Goal: Task Accomplishment & Management: Manage account settings

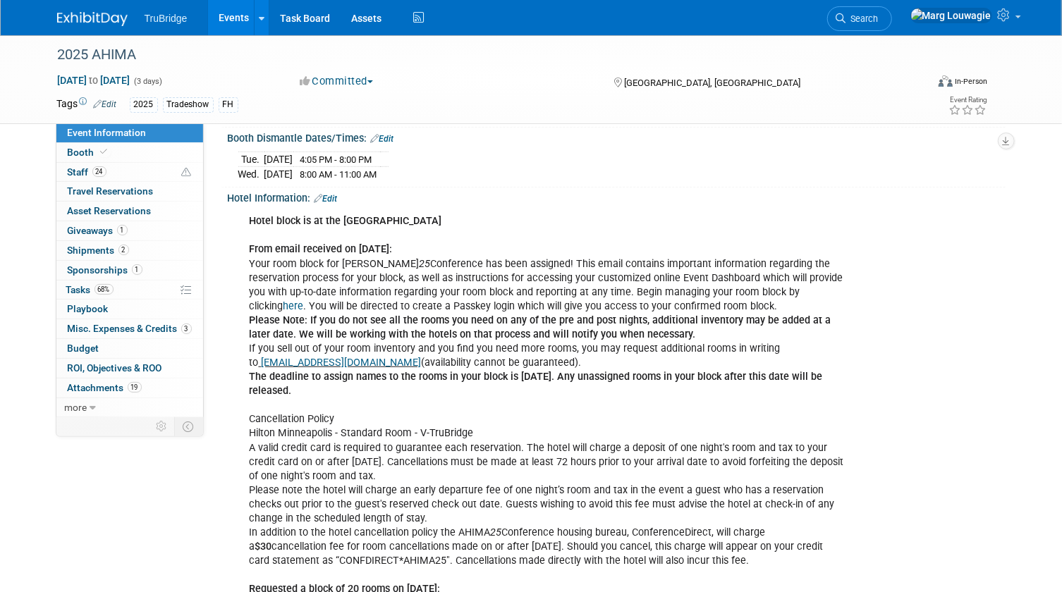
click at [846, 13] on icon at bounding box center [841, 18] width 10 height 10
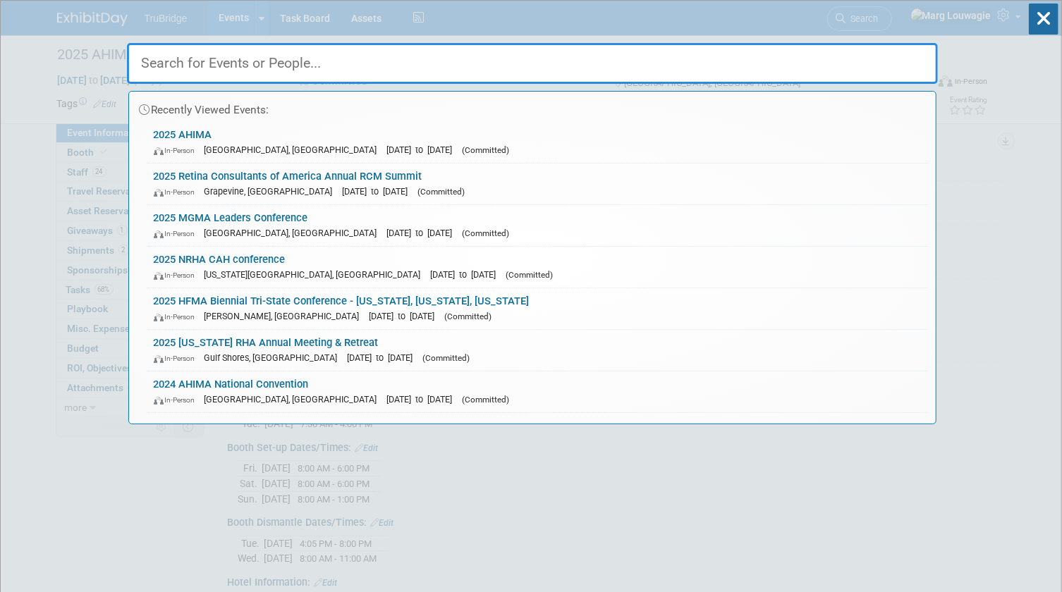
click at [889, 55] on input "text" at bounding box center [532, 63] width 811 height 41
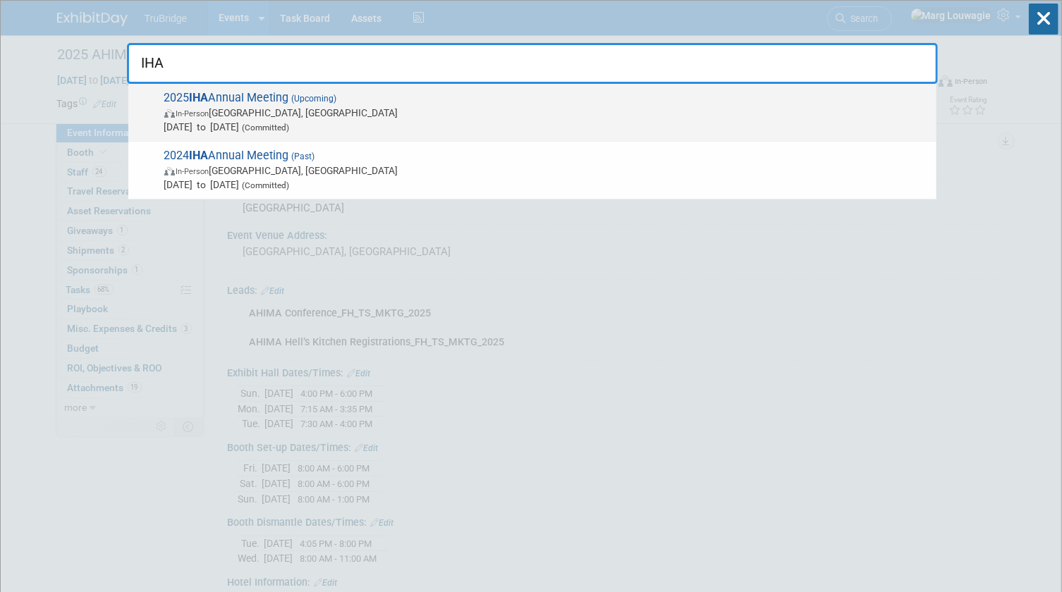
type input "IHA"
click at [358, 108] on span "In-Person Des Moines, IA" at bounding box center [546, 113] width 765 height 14
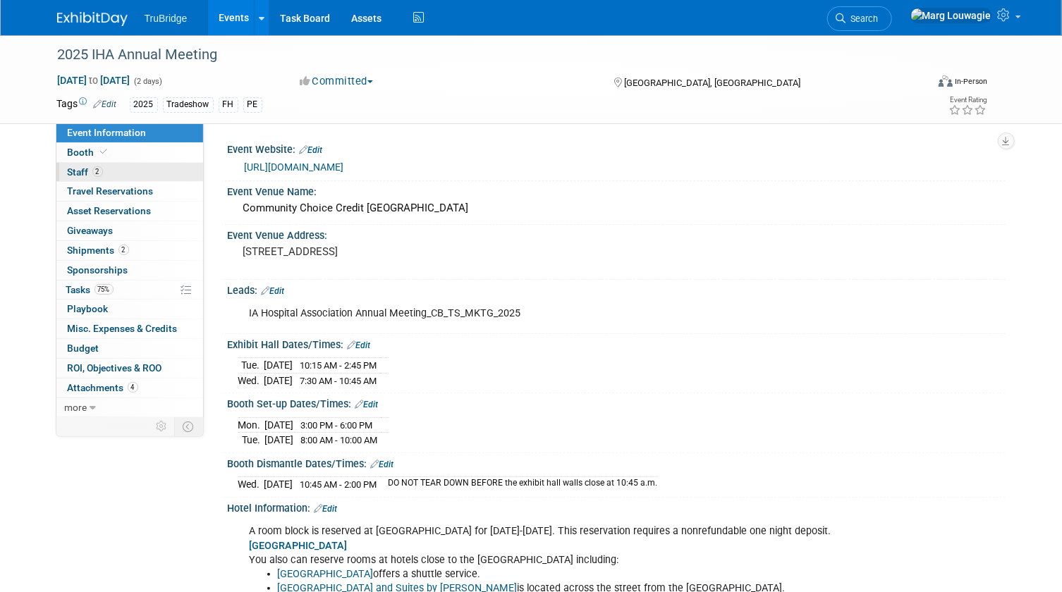
click at [142, 171] on link "2 Staff 2" at bounding box center [129, 172] width 147 height 19
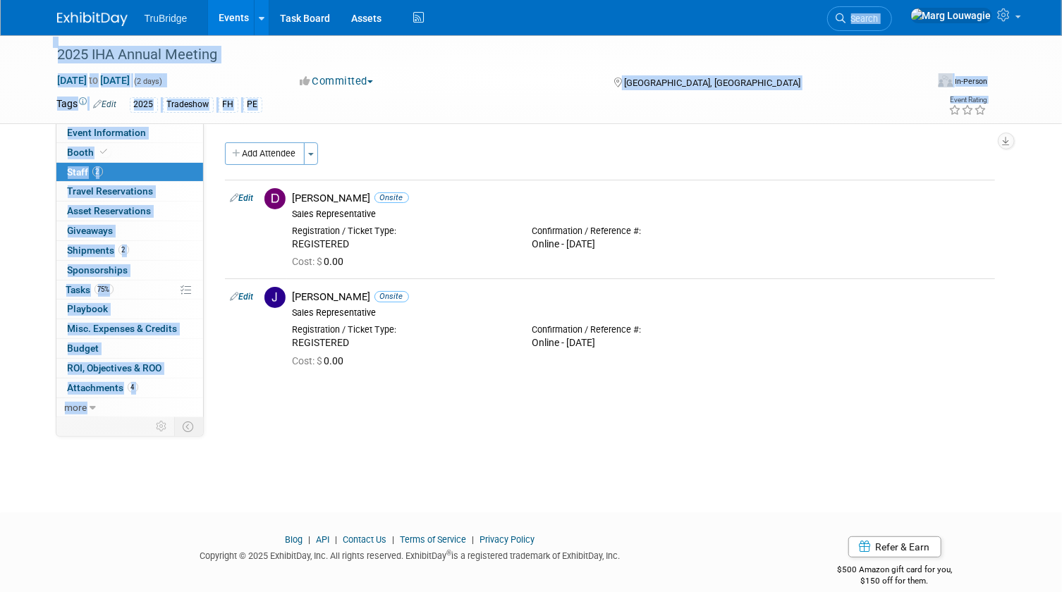
drag, startPoint x: 733, startPoint y: 11, endPoint x: 1973, endPoint y: 23, distance: 1239.7
click at [1061, 23] on html "TruBridge Events Add Event Bulk Upload Events Shareable Event Boards Recently V…" at bounding box center [531, 296] width 1062 height 592
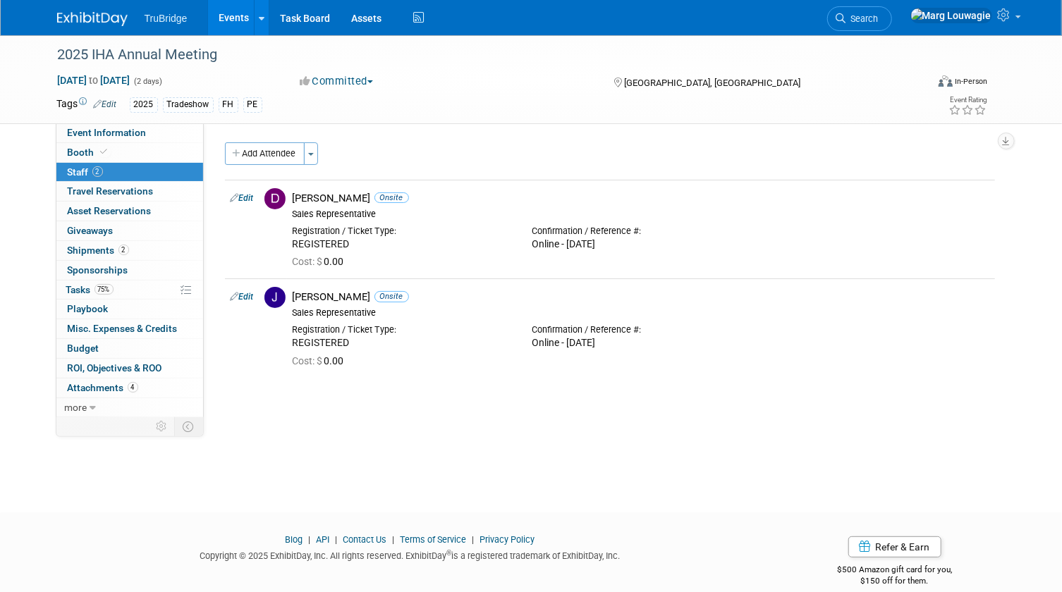
click at [865, 395] on div "Event Website: Edit https://www.ihaonline.org/2025-iha-annual-meeting/?_cldee=d…" at bounding box center [605, 269] width 802 height 293
click at [141, 138] on span "Event Information" at bounding box center [107, 132] width 79 height 11
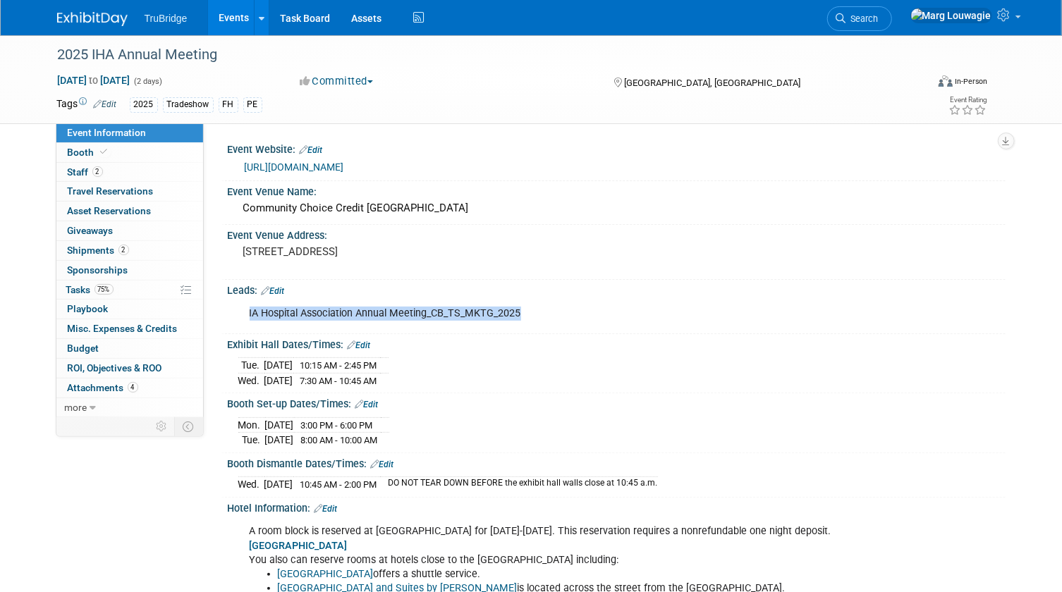
drag, startPoint x: 537, startPoint y: 324, endPoint x: 248, endPoint y: 320, distance: 289.8
click at [248, 320] on div "IA Hospital Association Annual Meeting_CB_TS_MKTG_2025" at bounding box center [547, 314] width 615 height 28
drag, startPoint x: 248, startPoint y: 320, endPoint x: 311, endPoint y: 322, distance: 63.5
copy div "IA Hospital Association Annual Meeting_CB_TS_MKTG_2025"
click at [85, 384] on span "Attachments 4" at bounding box center [103, 387] width 71 height 11
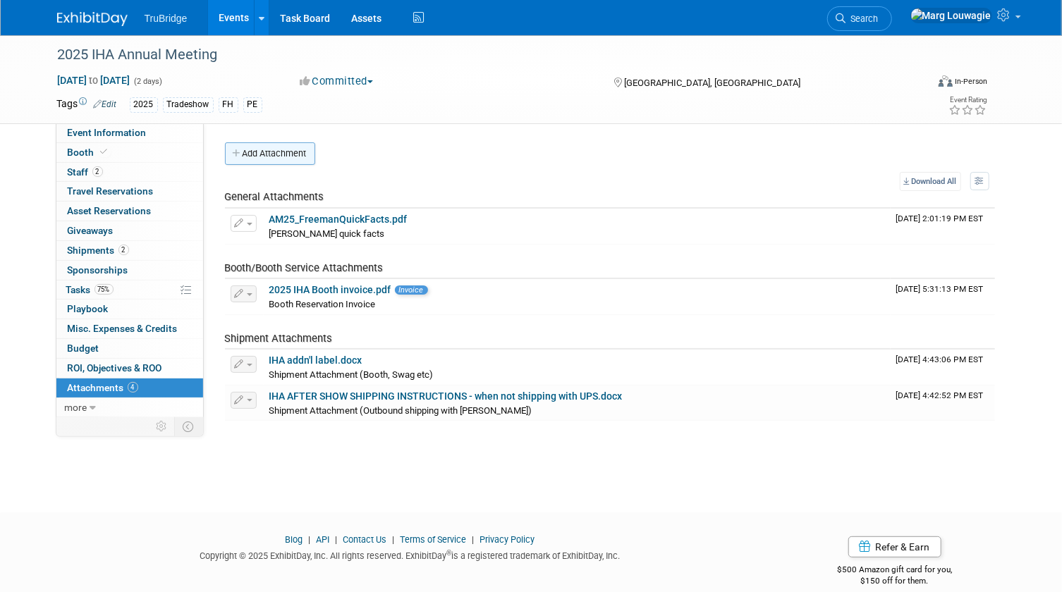
click at [297, 155] on button "Add Attachment" at bounding box center [270, 153] width 90 height 23
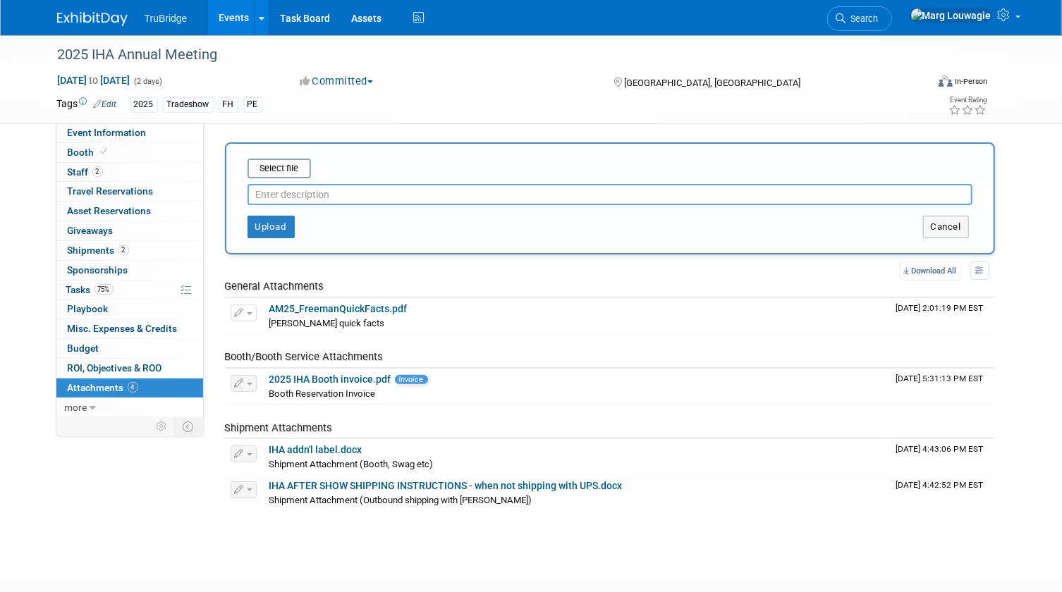
click at [345, 190] on input "text" at bounding box center [610, 194] width 725 height 21
type input "pre-attendee list"
click at [295, 169] on input "file" at bounding box center [226, 168] width 168 height 17
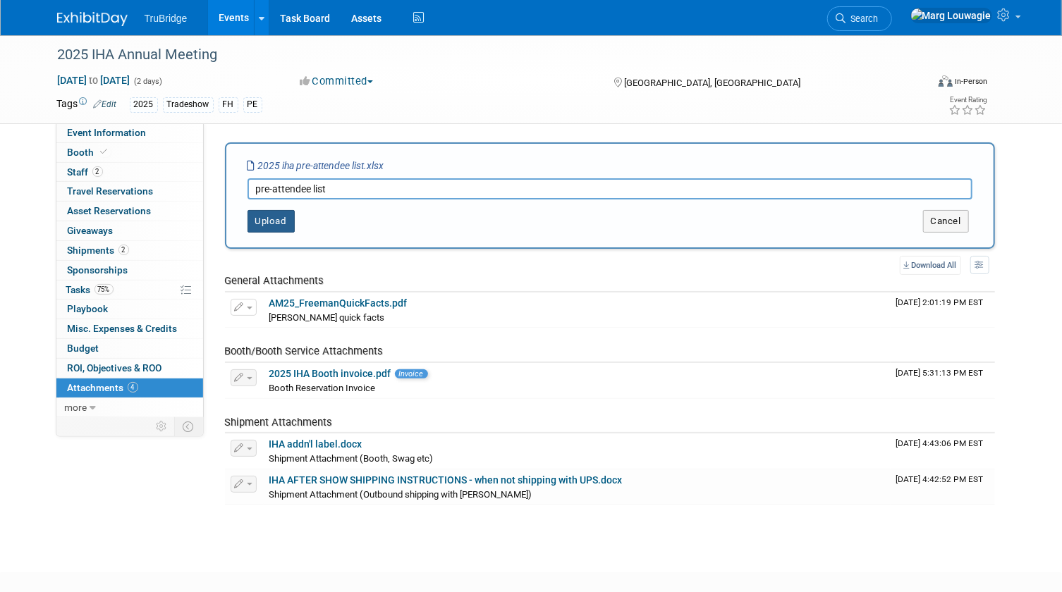
click at [280, 219] on button "Upload" at bounding box center [271, 221] width 47 height 23
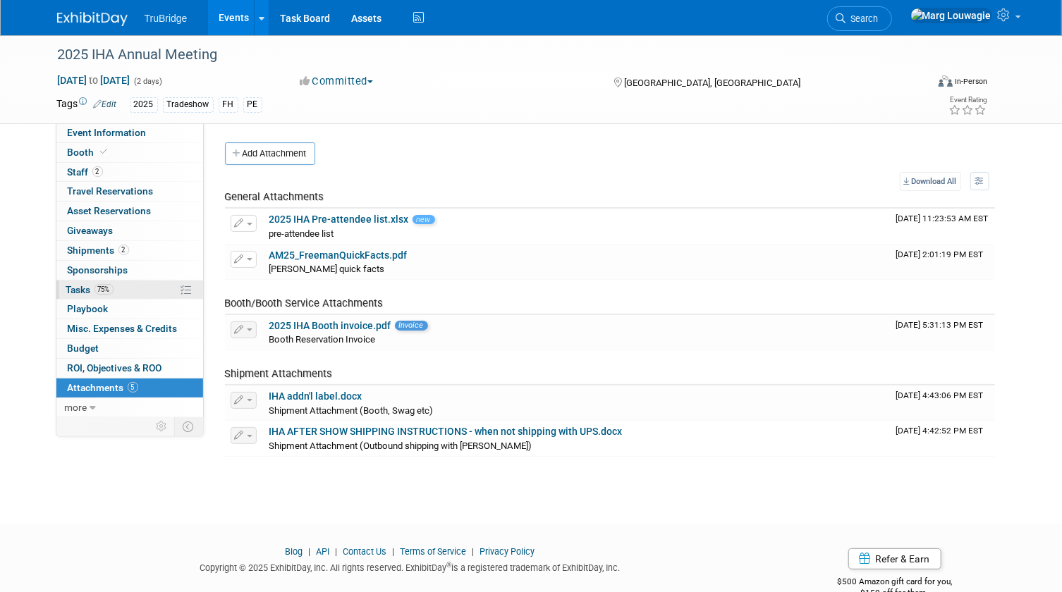
click at [59, 282] on link "75% Tasks 75%" at bounding box center [129, 290] width 147 height 19
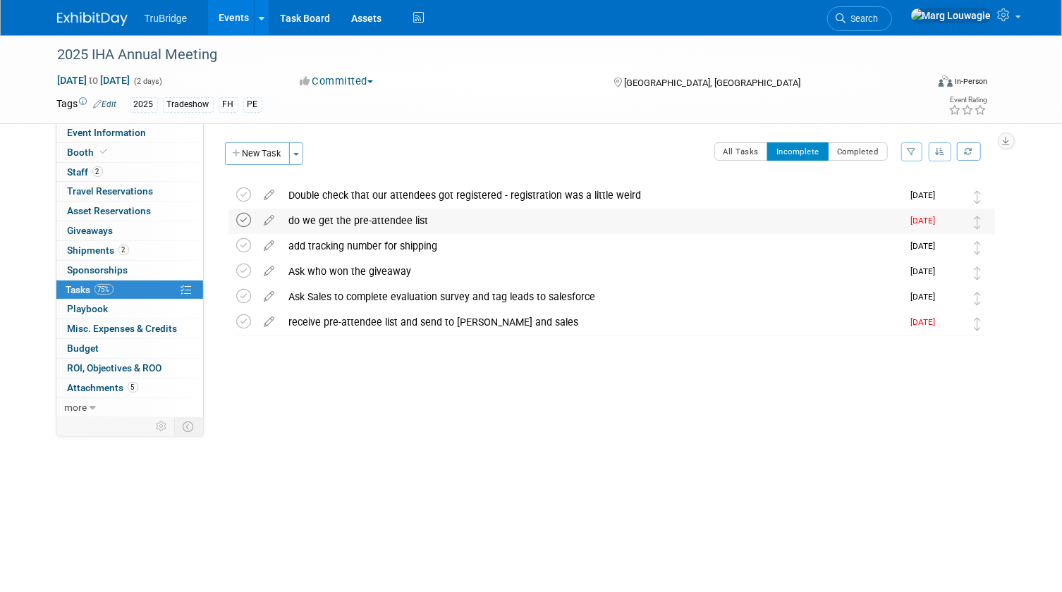
click at [243, 215] on icon at bounding box center [244, 220] width 15 height 15
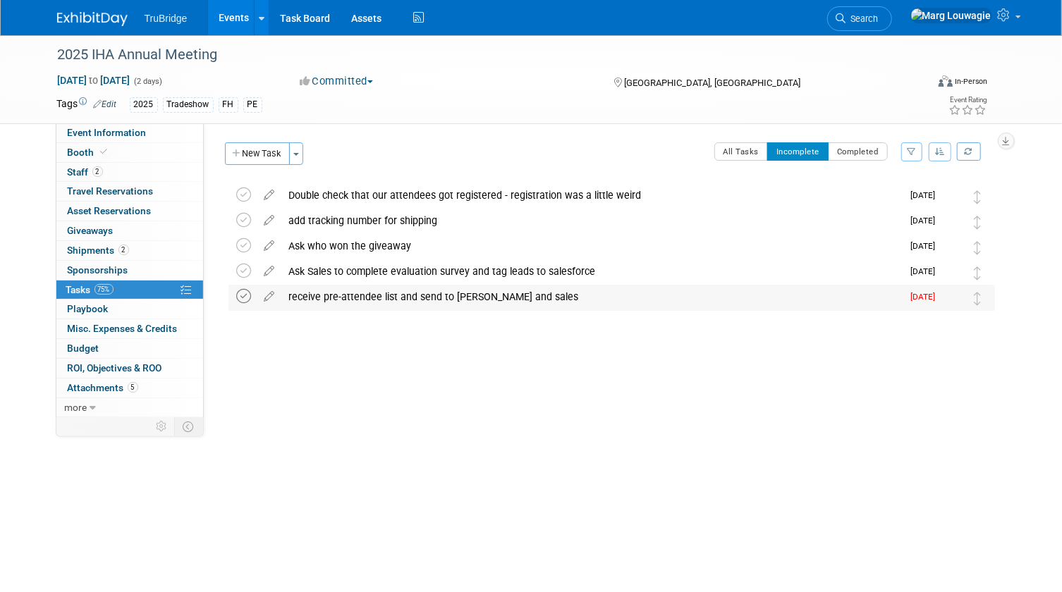
click at [238, 296] on icon at bounding box center [244, 296] width 15 height 15
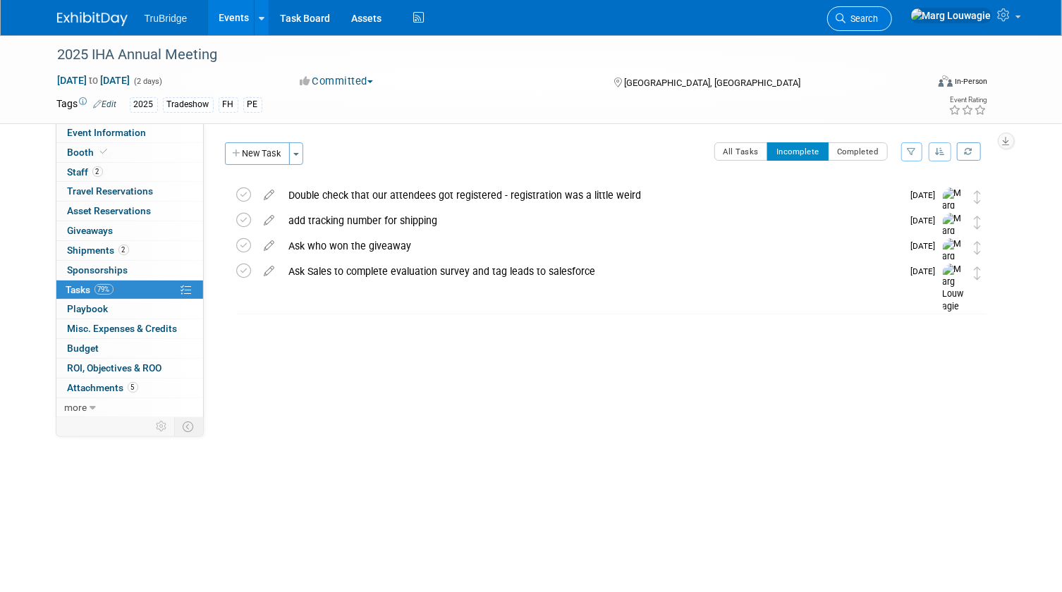
click at [879, 17] on span "Search" at bounding box center [862, 18] width 32 height 11
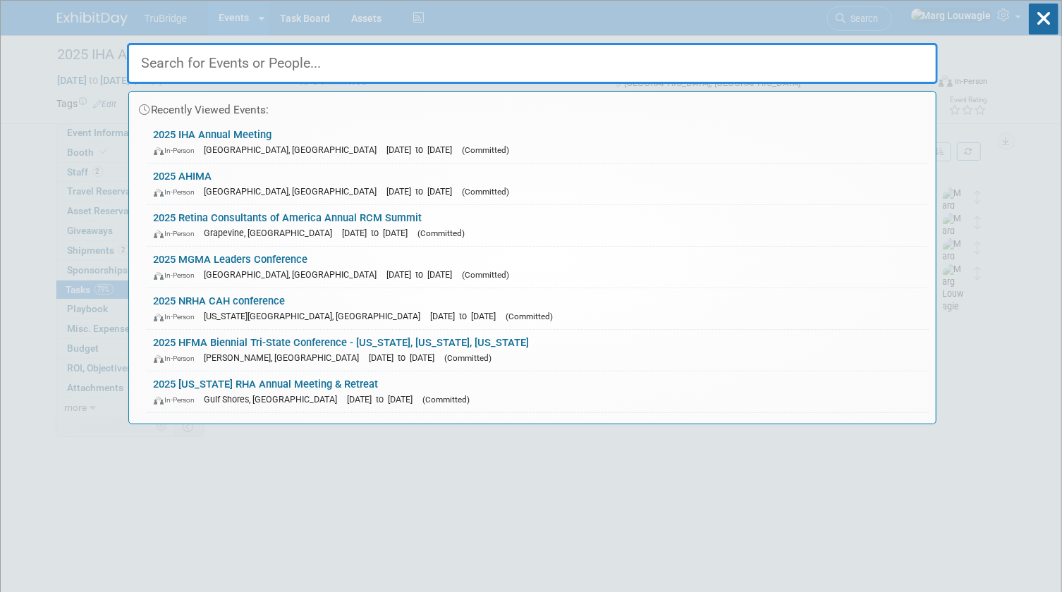
click at [893, 52] on input "text" at bounding box center [532, 63] width 811 height 41
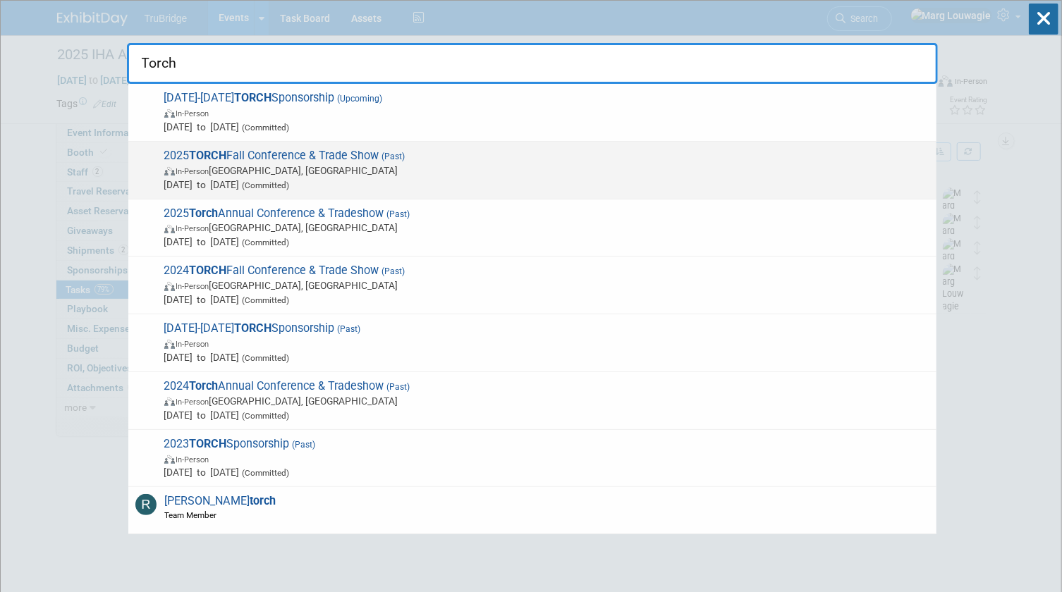
type input "Torch"
click at [377, 161] on span "2025 TORCH Fall Conference & Trade Show (Past) In-Person Austin, TX Sep 8, 2025…" at bounding box center [544, 170] width 769 height 43
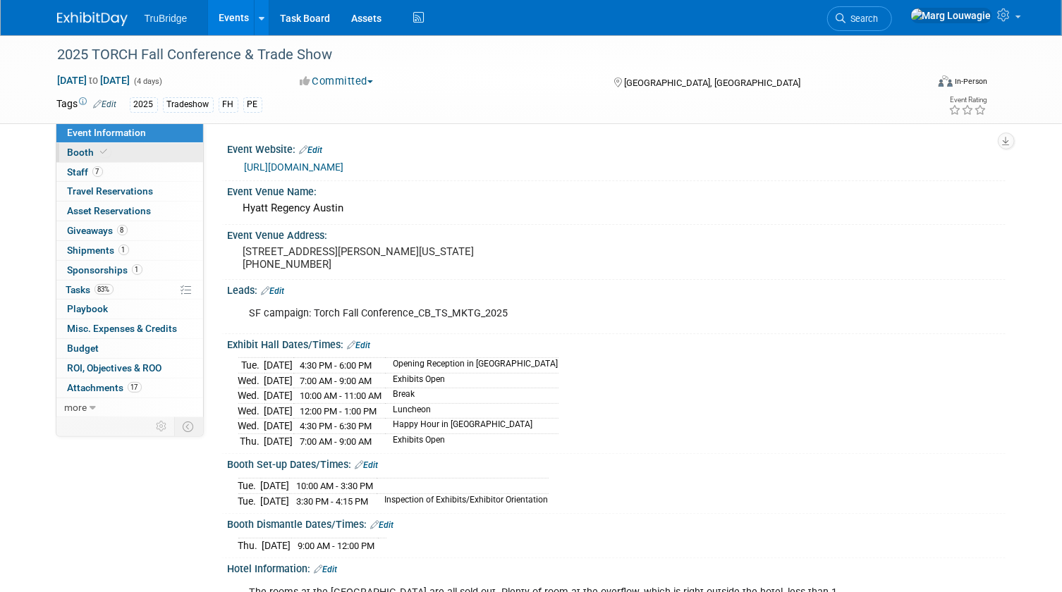
click at [132, 148] on link "Booth" at bounding box center [129, 152] width 147 height 19
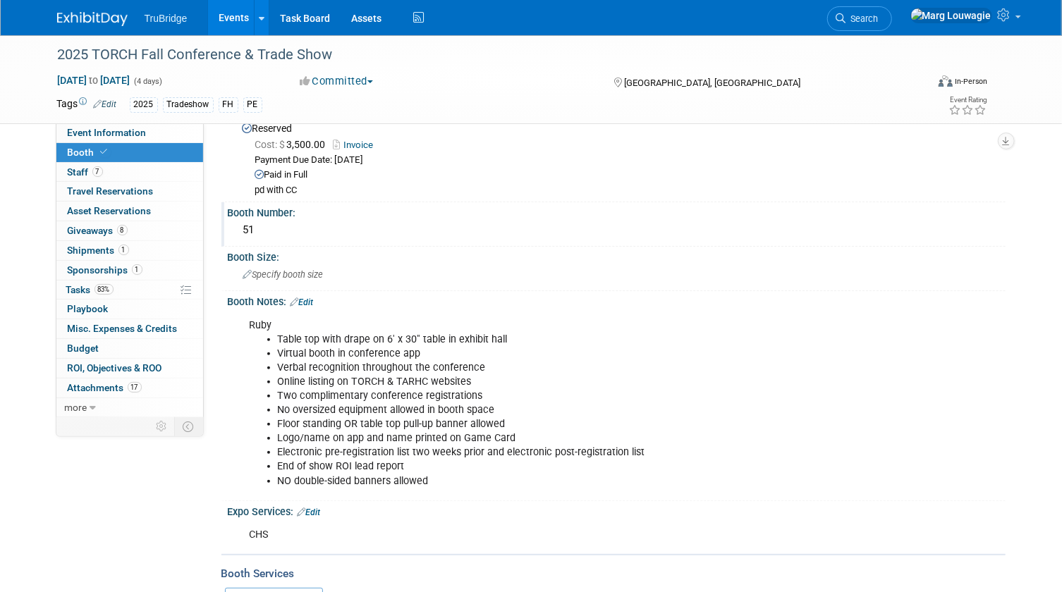
scroll to position [63, 0]
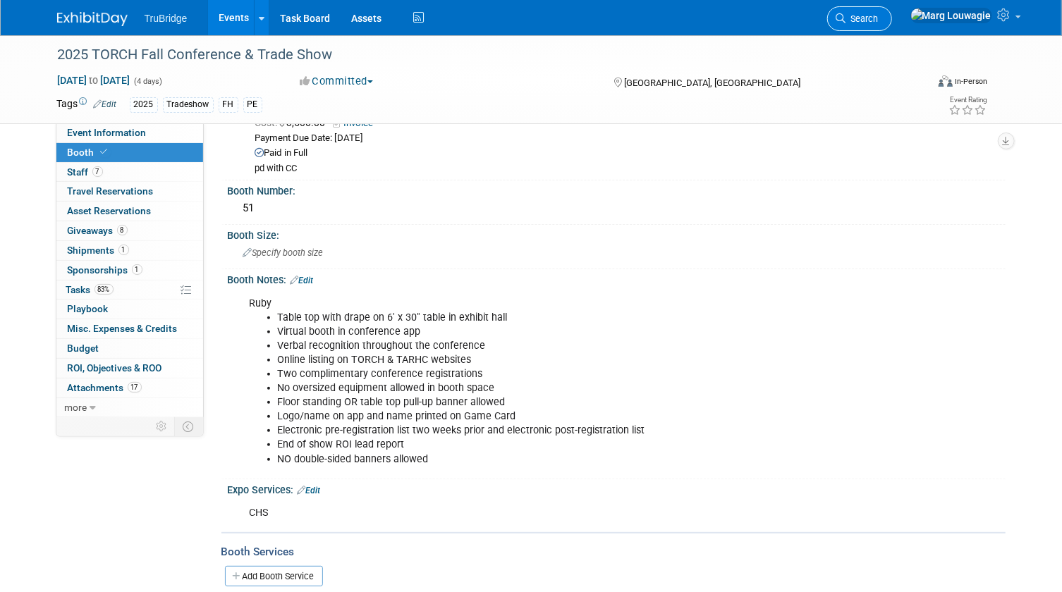
click at [846, 14] on icon at bounding box center [841, 18] width 10 height 10
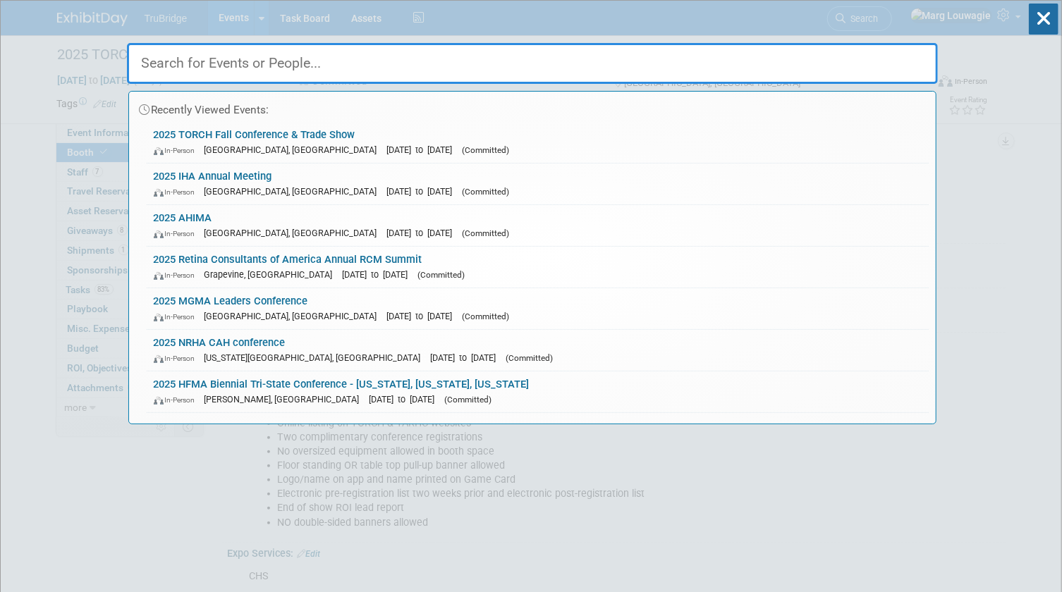
click at [886, 56] on input "text" at bounding box center [532, 63] width 811 height 41
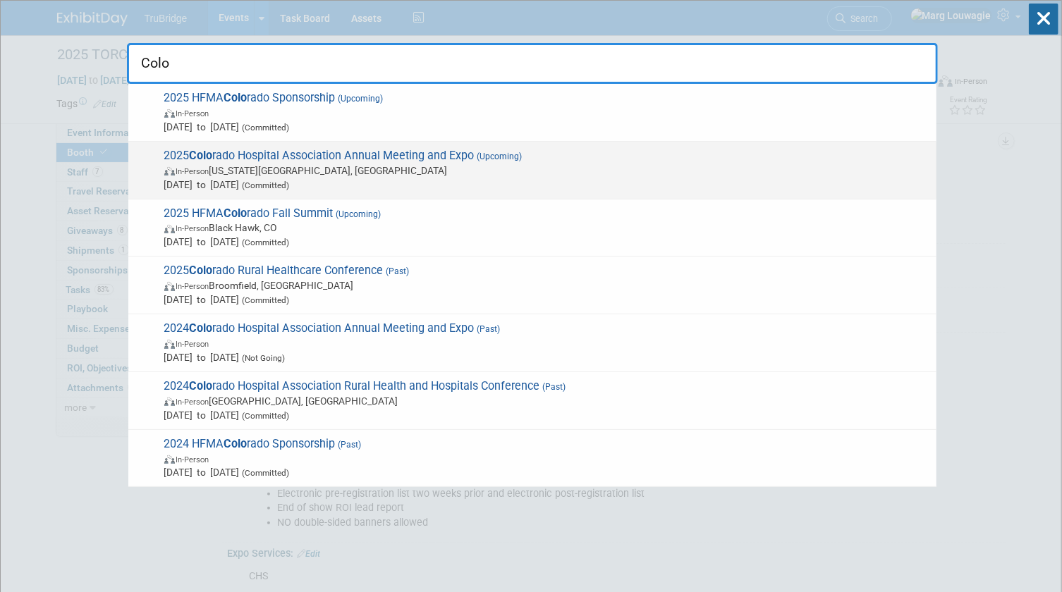
type input "Colo"
click at [261, 167] on span "In-Person Colorado Springs, CO" at bounding box center [546, 171] width 765 height 14
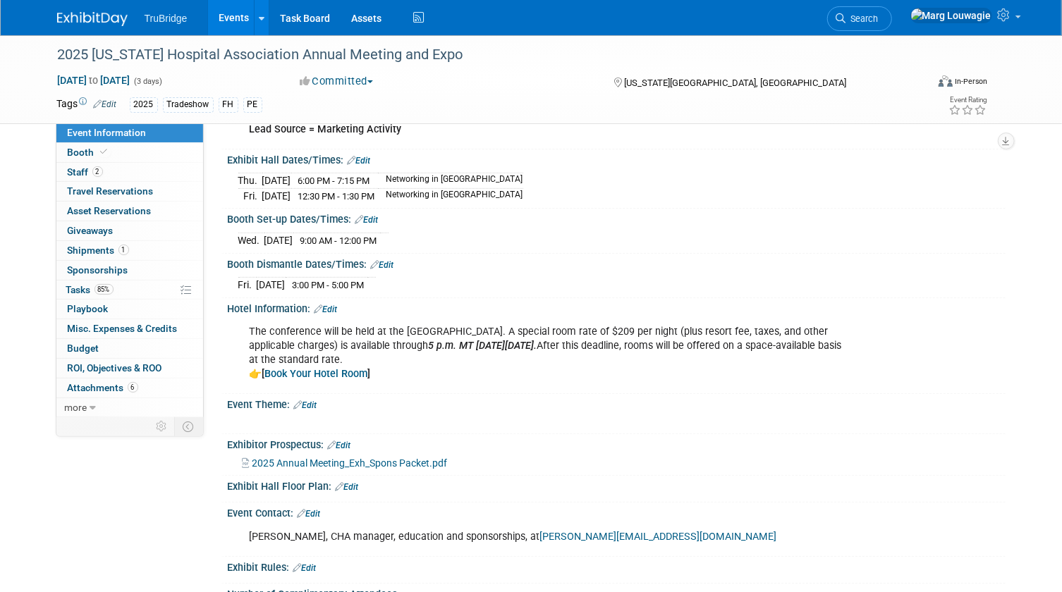
scroll to position [256, 0]
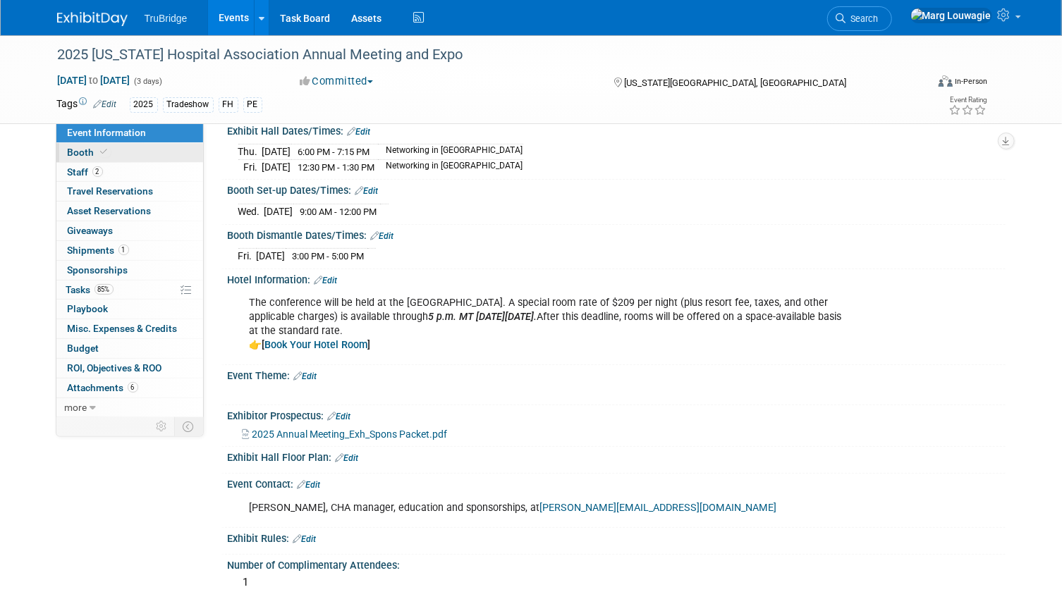
click at [122, 154] on link "Booth" at bounding box center [129, 152] width 147 height 19
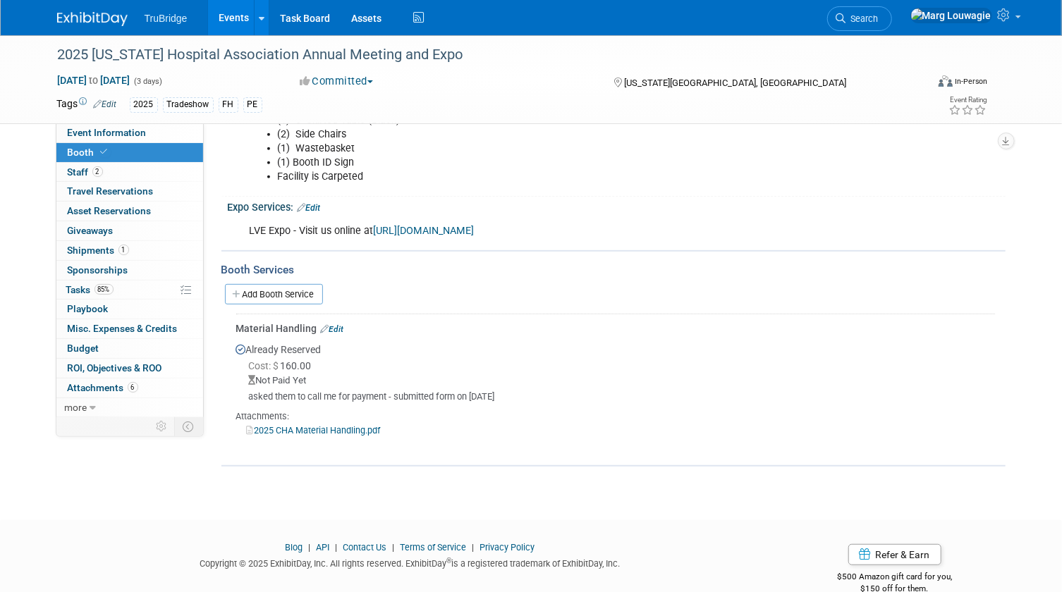
scroll to position [284, 0]
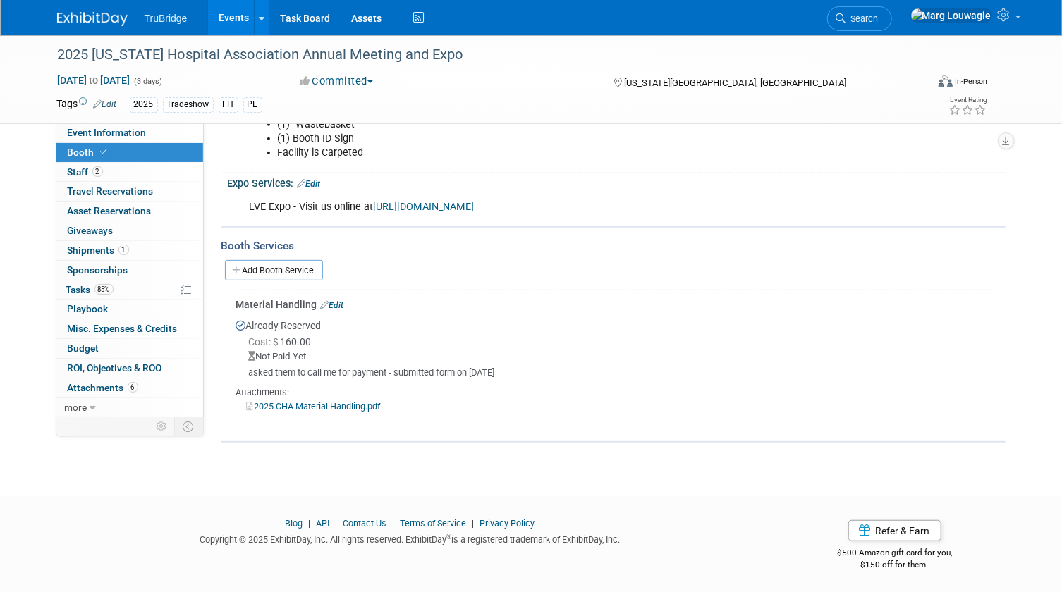
click at [340, 303] on link "Edit" at bounding box center [332, 305] width 23 height 10
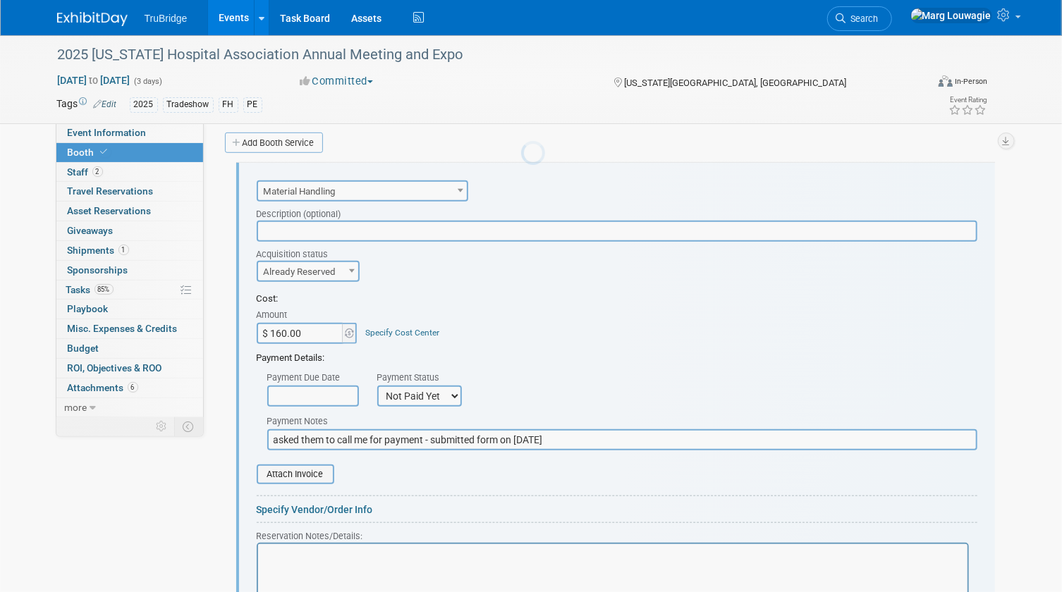
scroll to position [0, 0]
click at [315, 331] on input "$ 160.00" at bounding box center [301, 333] width 88 height 21
type input "$ 425.39"
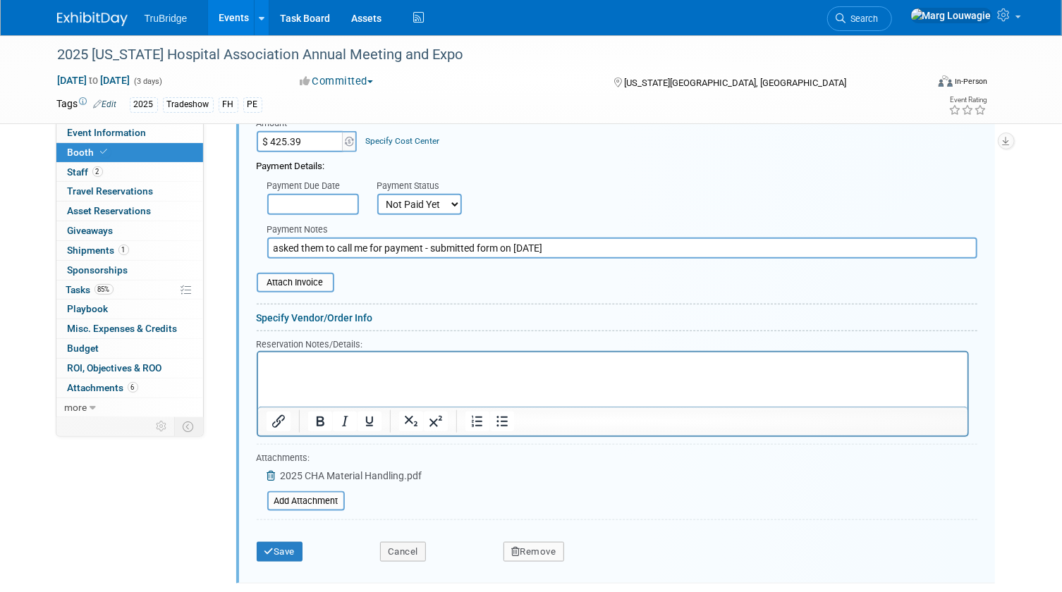
scroll to position [604, 0]
click at [323, 282] on input "file" at bounding box center [249, 282] width 168 height 17
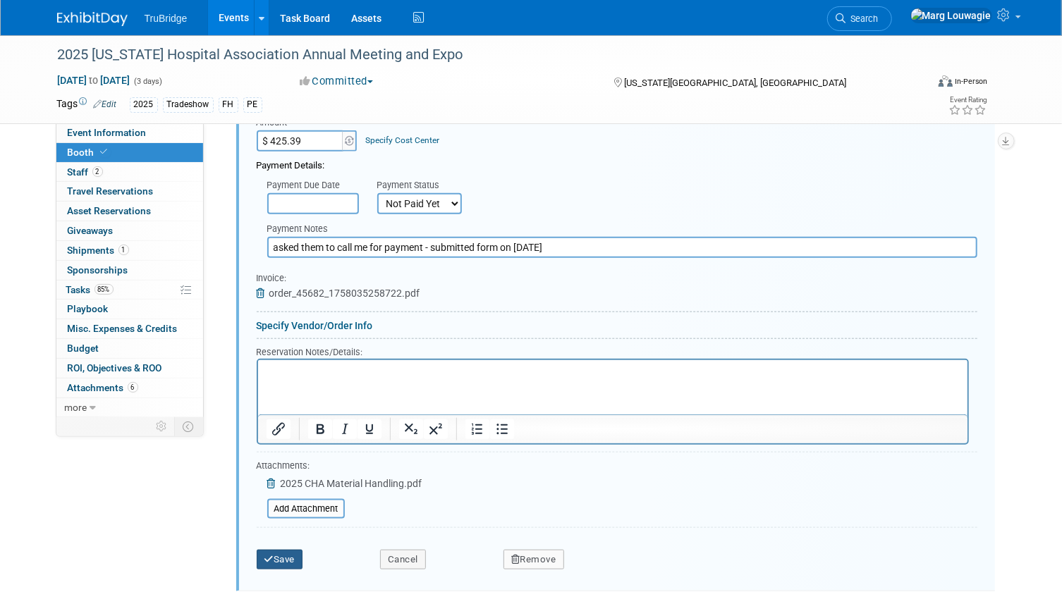
click at [286, 550] on button "Save" at bounding box center [280, 560] width 47 height 20
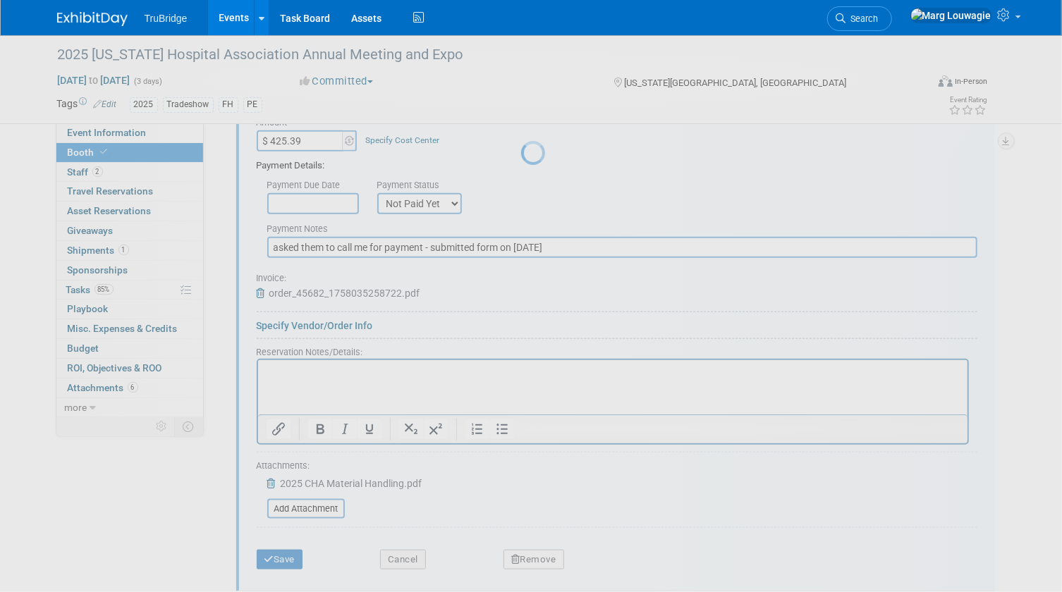
scroll to position [284, 0]
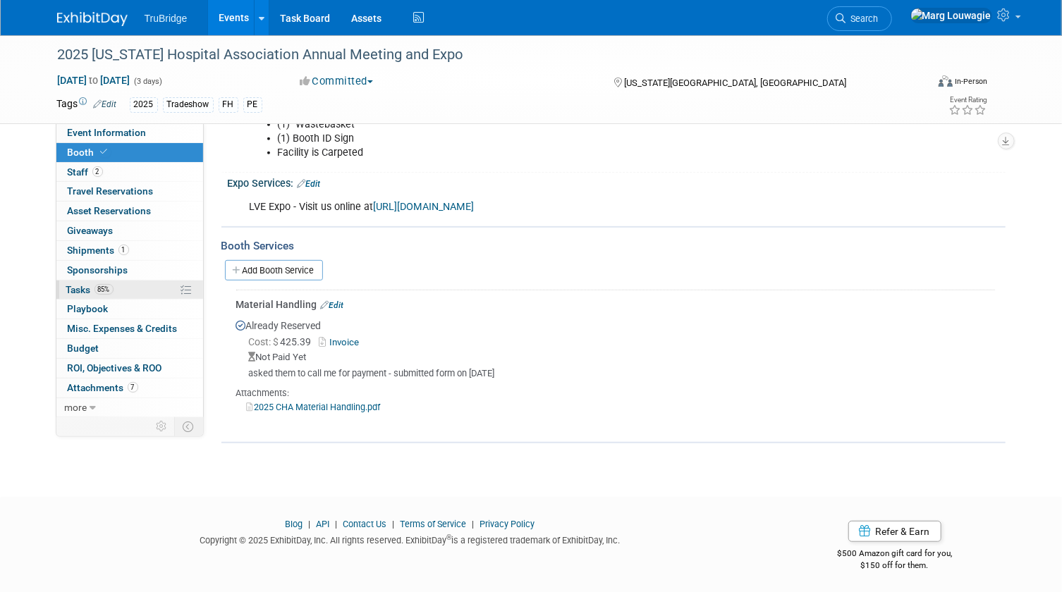
click at [83, 294] on span "Tasks 85%" at bounding box center [89, 289] width 47 height 11
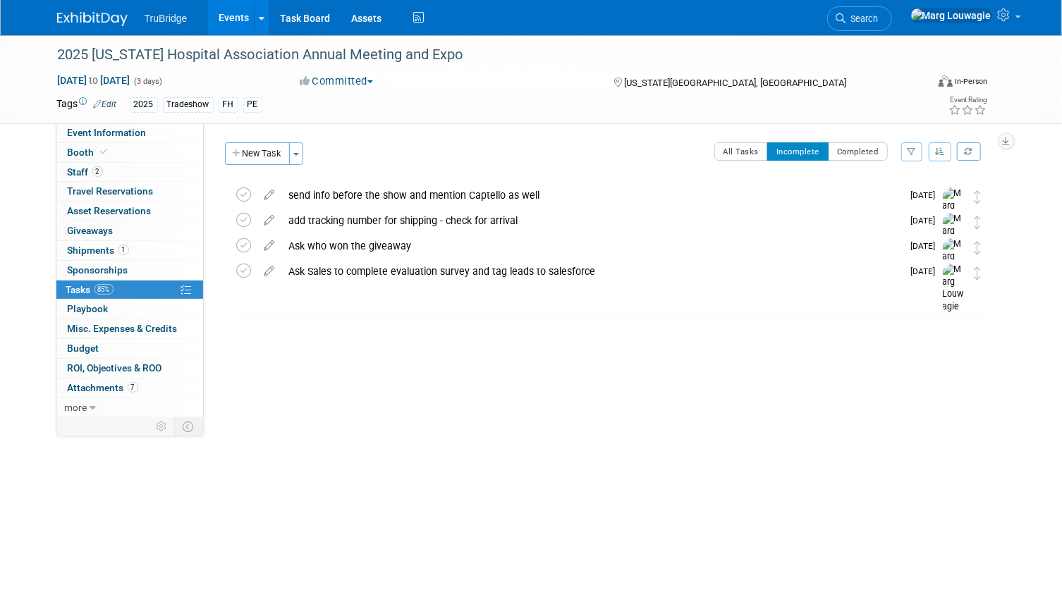
click at [879, 20] on span "Search" at bounding box center [862, 18] width 32 height 11
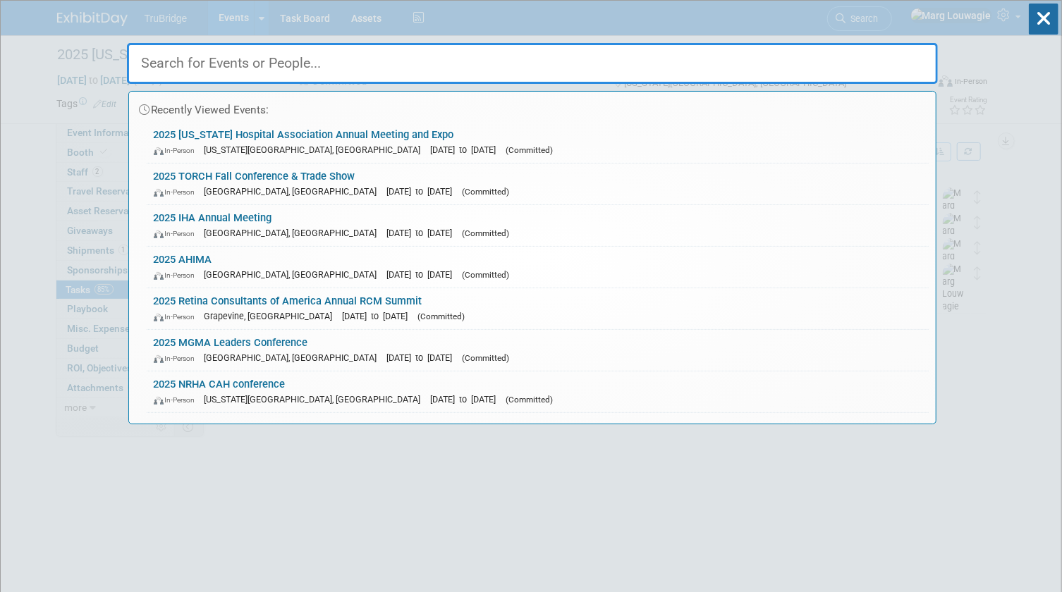
click at [884, 61] on input "text" at bounding box center [532, 63] width 811 height 41
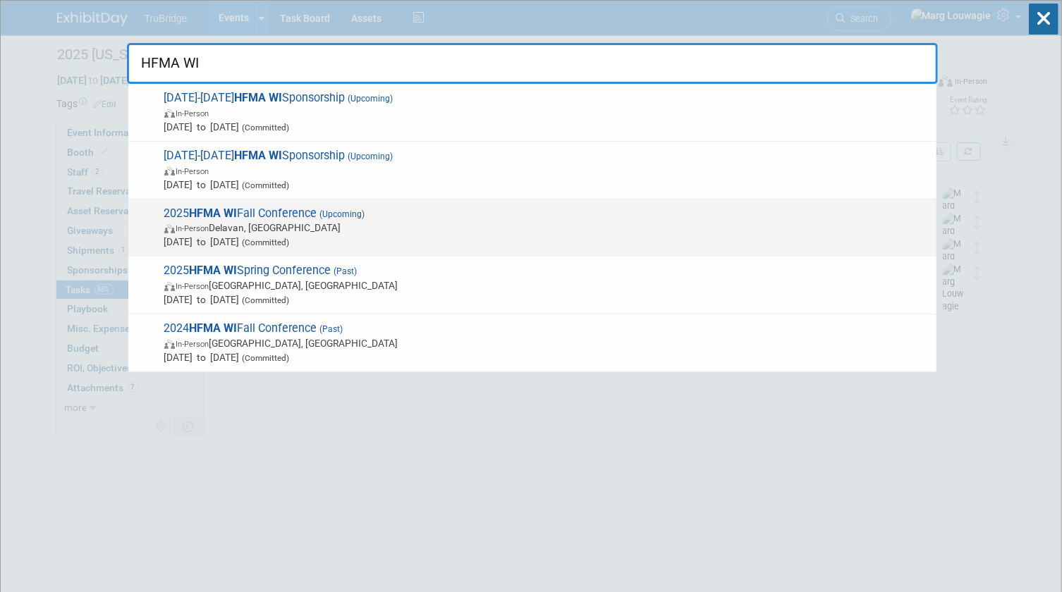
type input "HFMA WI"
click at [308, 226] on span "In-Person Delavan, WI" at bounding box center [546, 228] width 765 height 14
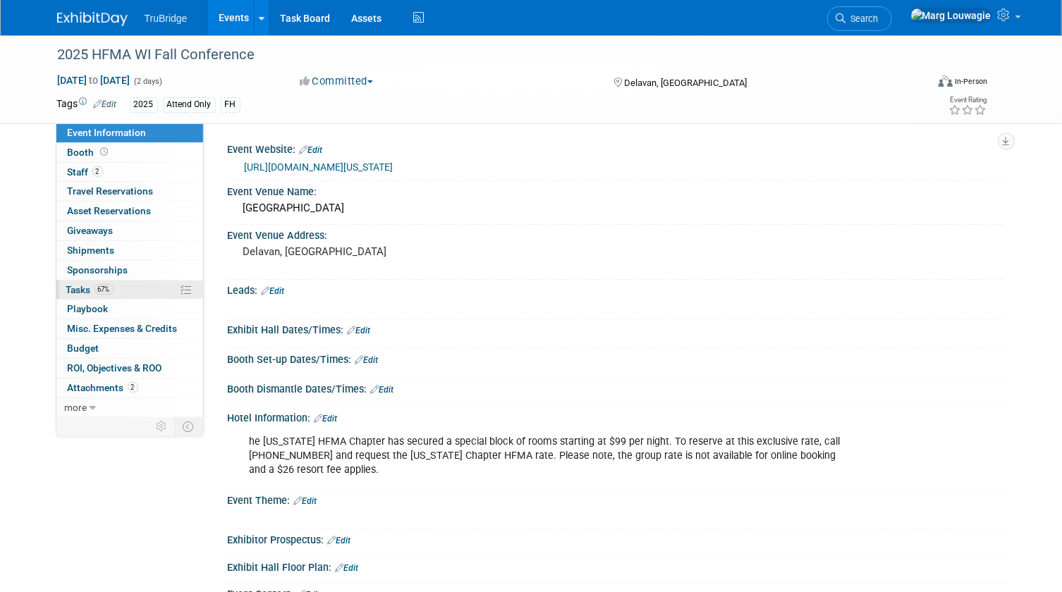
click at [84, 281] on link "67% Tasks 67%" at bounding box center [129, 290] width 147 height 19
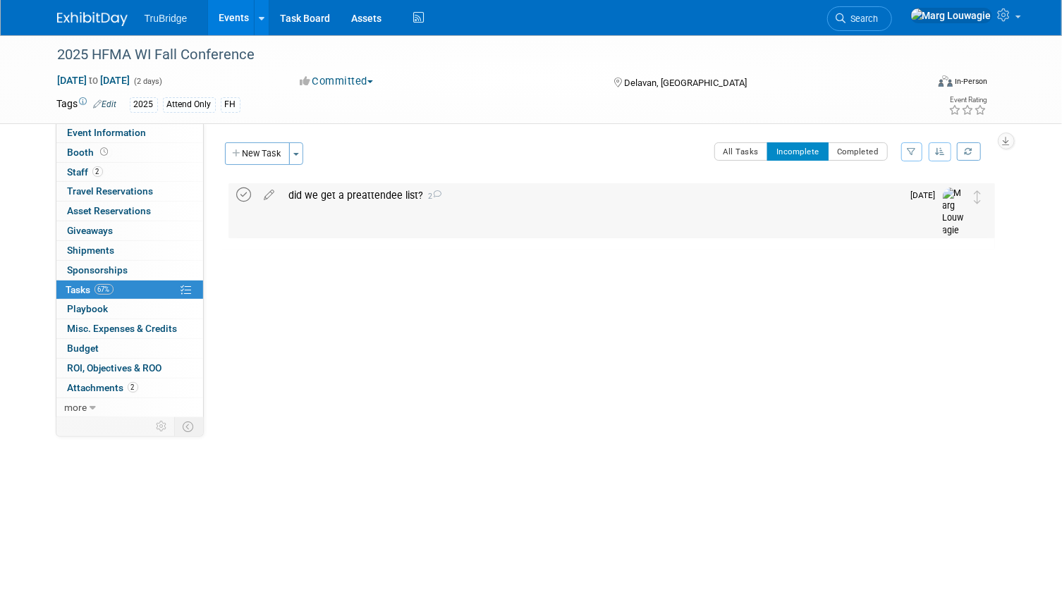
click at [243, 190] on icon at bounding box center [244, 195] width 15 height 15
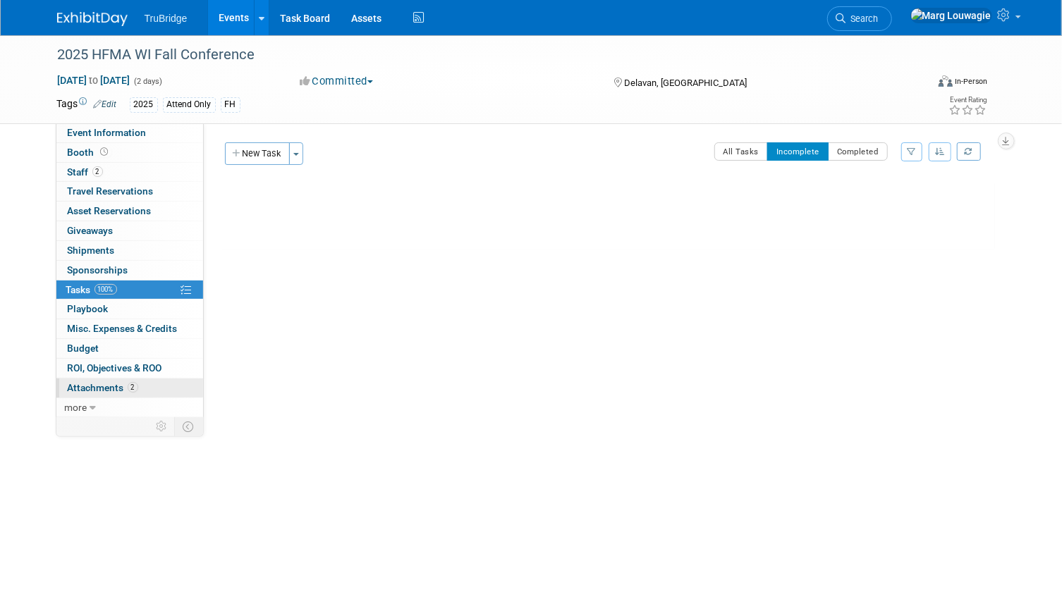
click at [97, 389] on span "Attachments 2" at bounding box center [103, 387] width 71 height 11
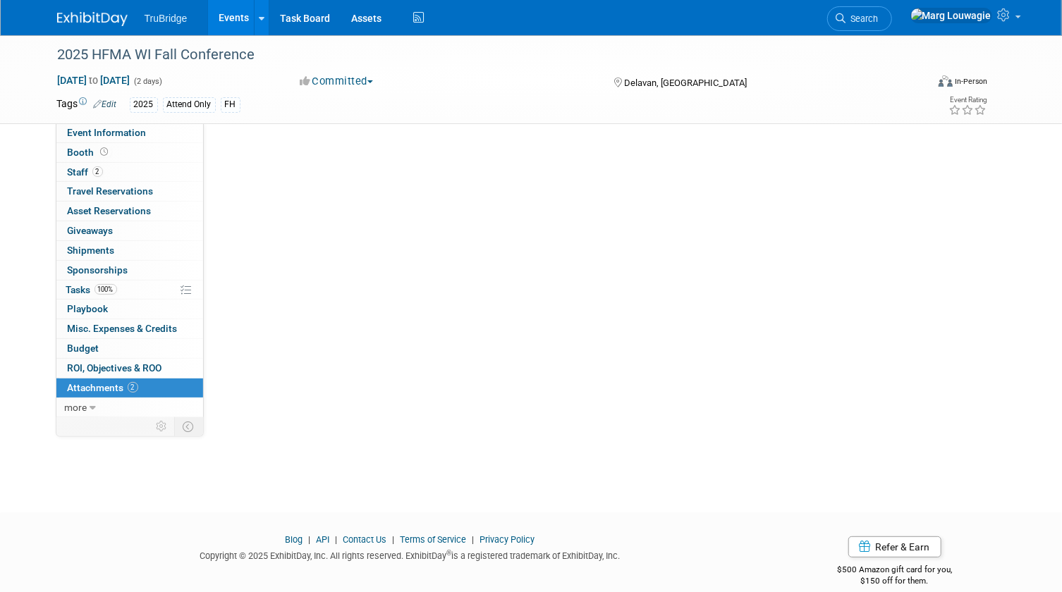
click at [97, 389] on span "Attachments 2" at bounding box center [103, 387] width 71 height 11
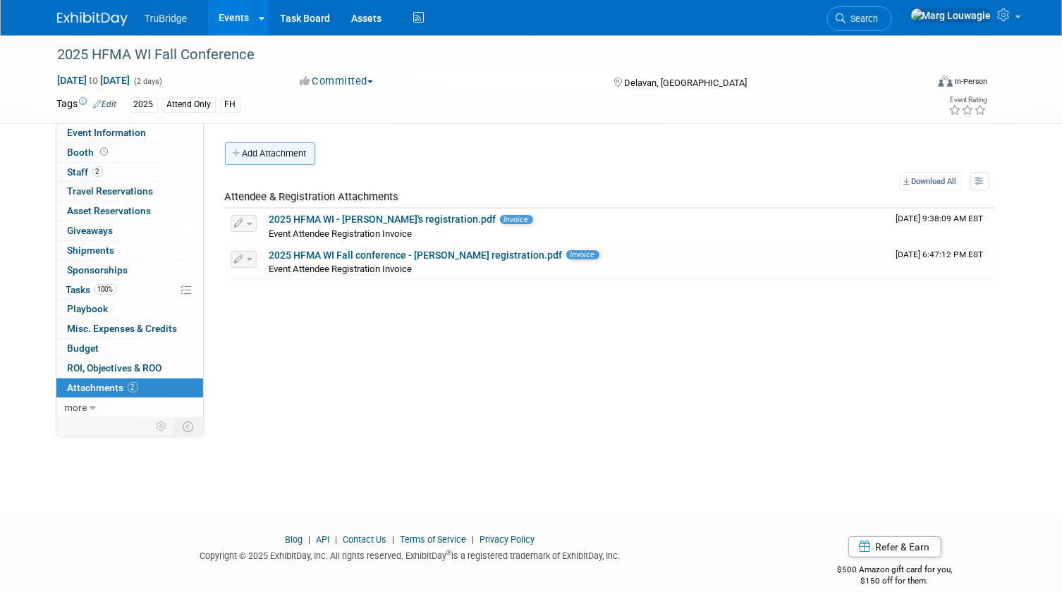
click at [300, 153] on button "Add Attachment" at bounding box center [270, 153] width 90 height 23
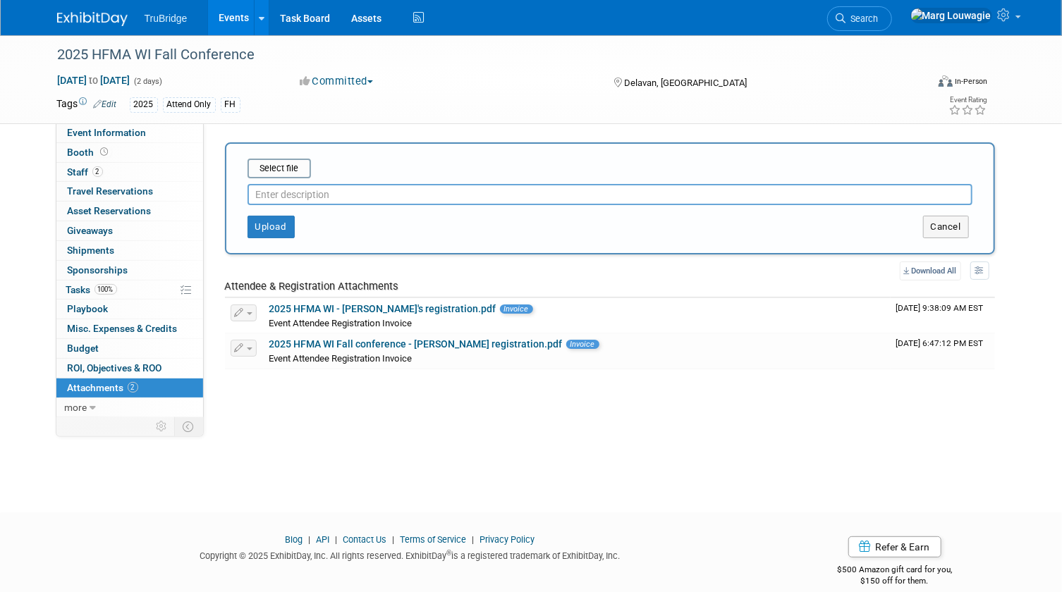
click at [310, 194] on input "text" at bounding box center [610, 194] width 725 height 21
type input "p"
type input "conference pre-attendee list"
click at [300, 166] on input "file" at bounding box center [226, 168] width 168 height 17
type input "C:\fakepath\WI Leadership Reg 09152025.csv"
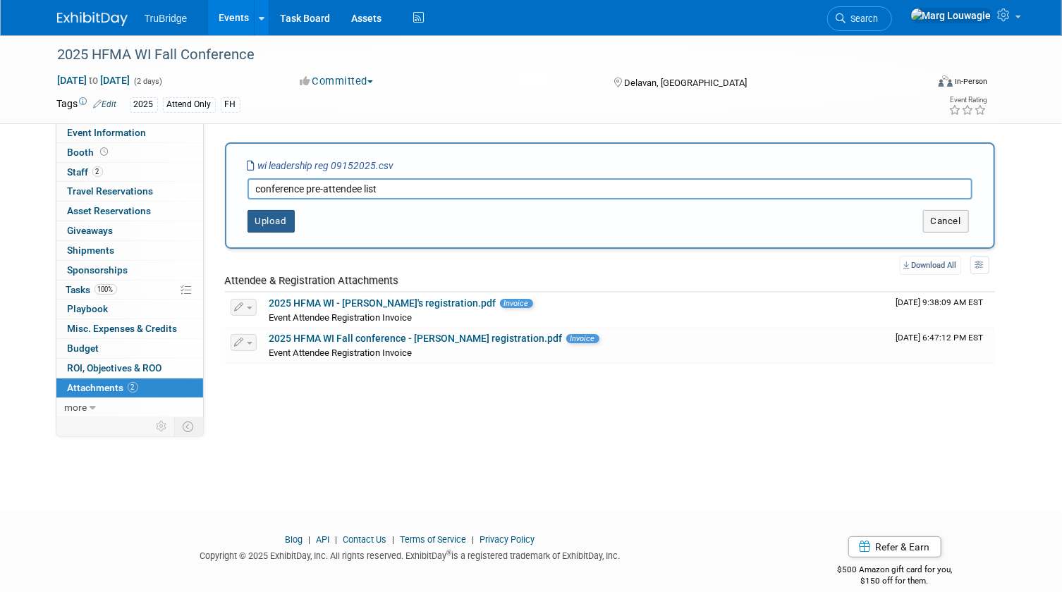
click at [282, 225] on button "Upload" at bounding box center [271, 221] width 47 height 23
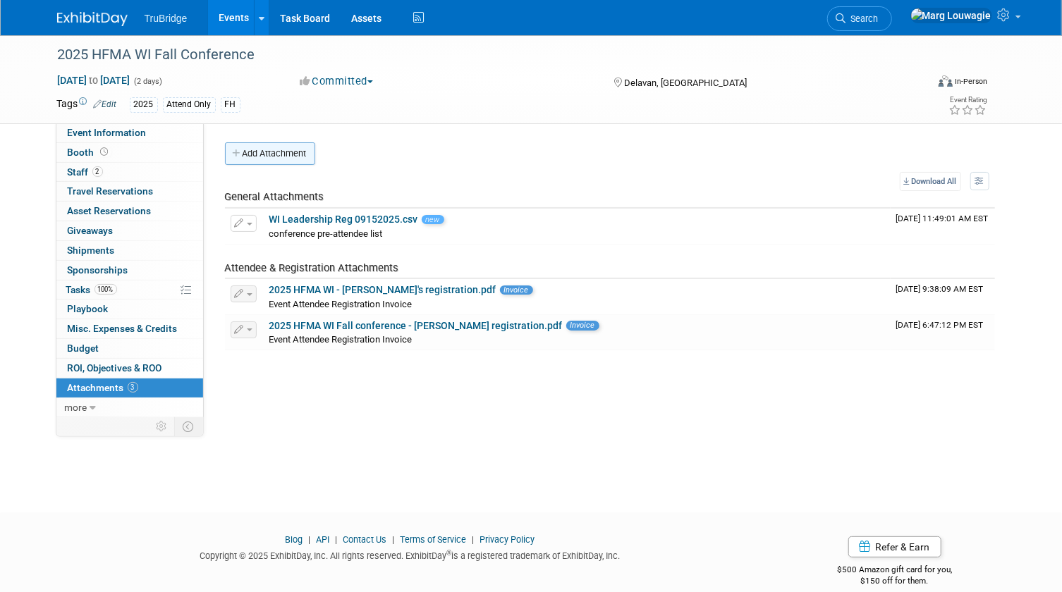
click at [257, 158] on button "Add Attachment" at bounding box center [270, 153] width 90 height 23
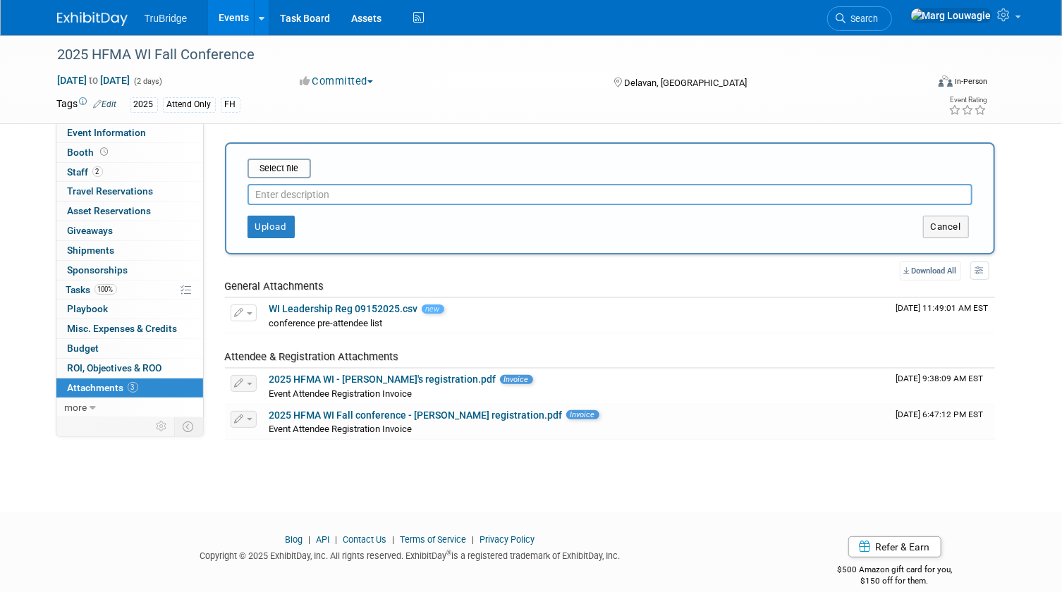
click at [274, 190] on input "text" at bounding box center [610, 194] width 725 height 21
type input "Golf dinner attendee list"
click at [281, 172] on input "file" at bounding box center [226, 168] width 168 height 17
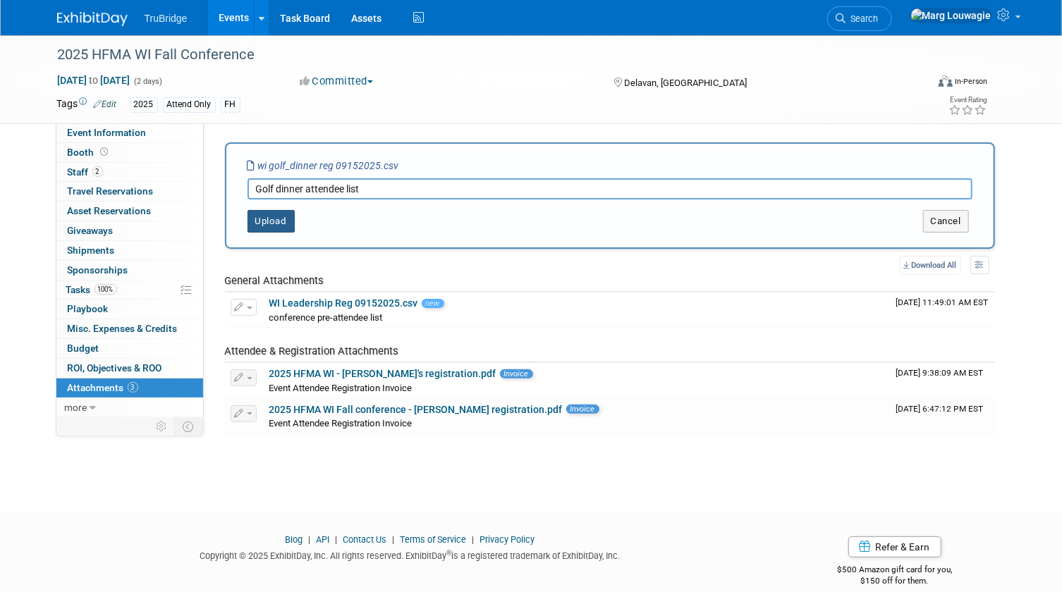
click at [285, 223] on button "Upload" at bounding box center [271, 221] width 47 height 23
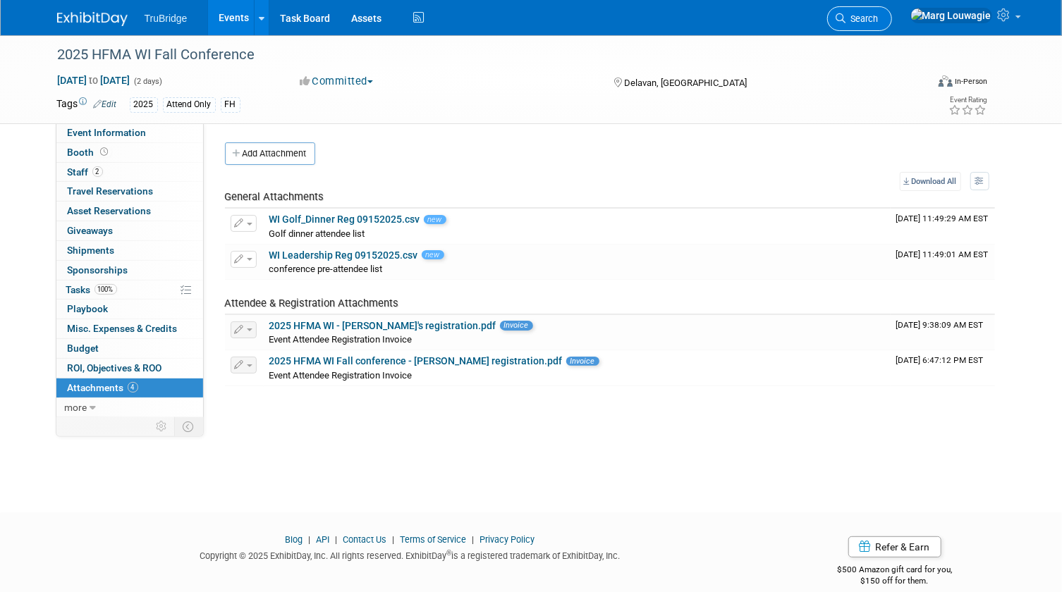
click at [879, 19] on span "Search" at bounding box center [862, 18] width 32 height 11
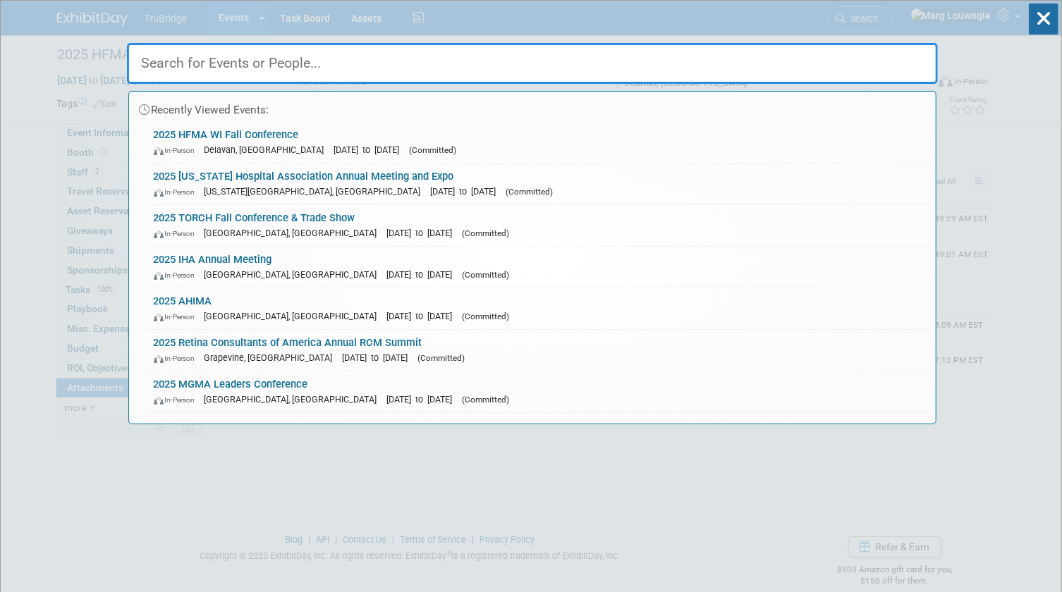
click at [893, 56] on input "text" at bounding box center [532, 63] width 811 height 41
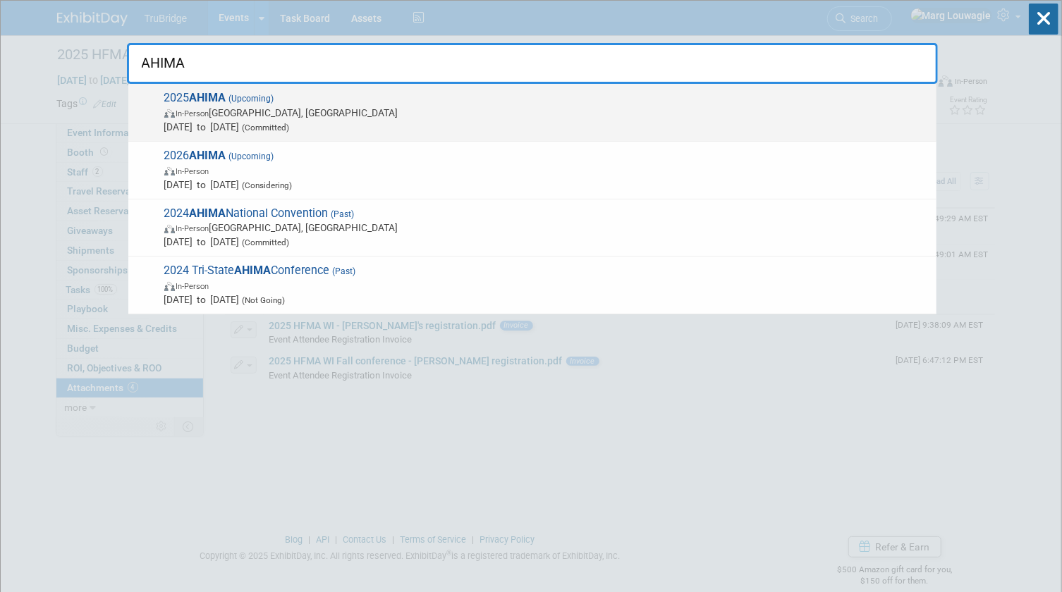
type input "AHIMA"
click at [355, 114] on span "In-Person Minneapolis, MN" at bounding box center [546, 113] width 765 height 14
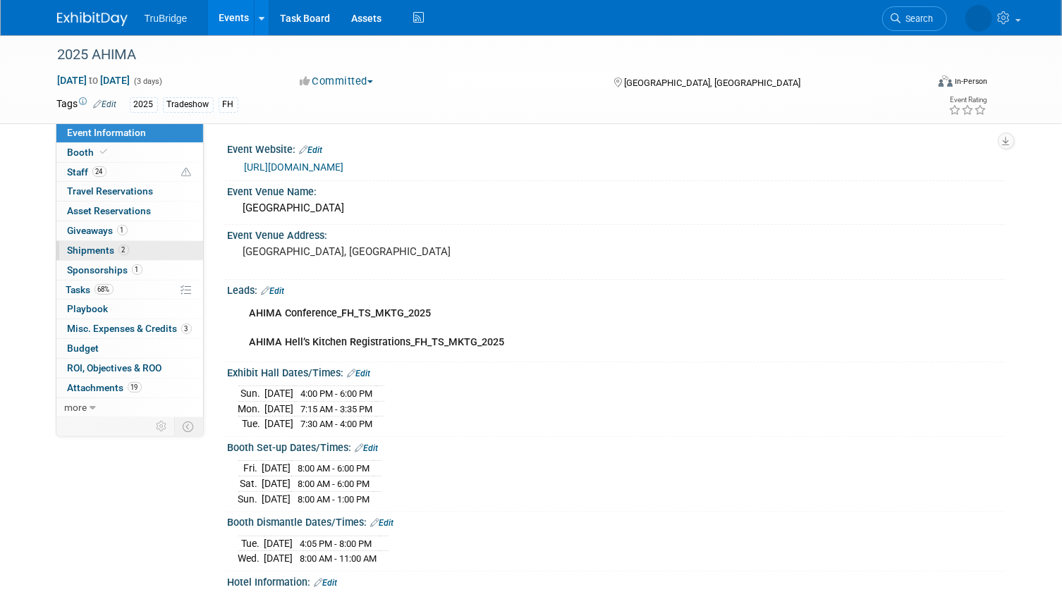
click at [99, 250] on span "Shipments 2" at bounding box center [98, 250] width 61 height 11
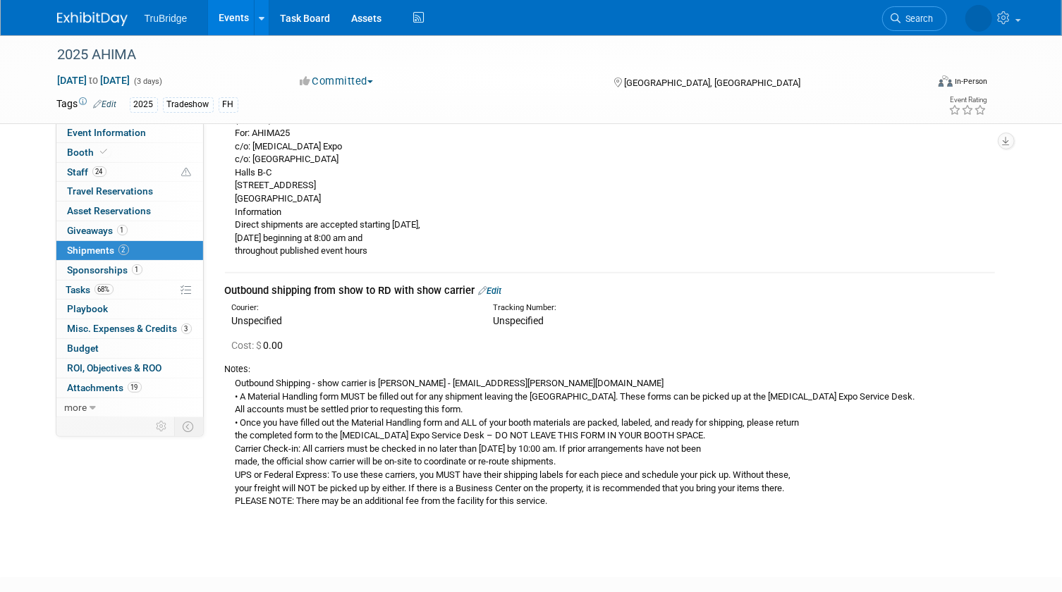
scroll to position [448, 0]
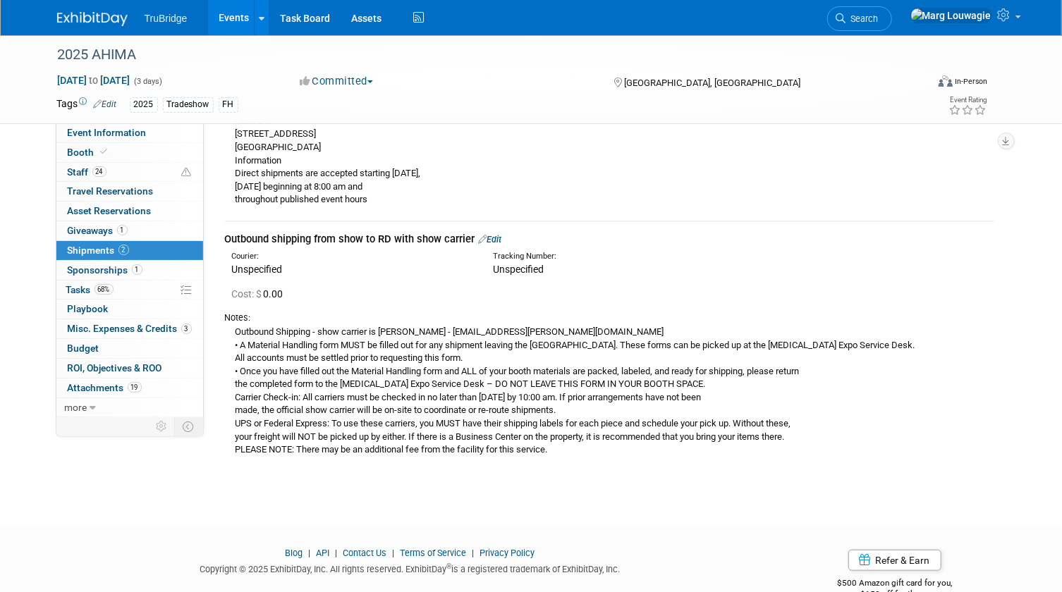
click at [501, 234] on link "Edit" at bounding box center [490, 239] width 23 height 11
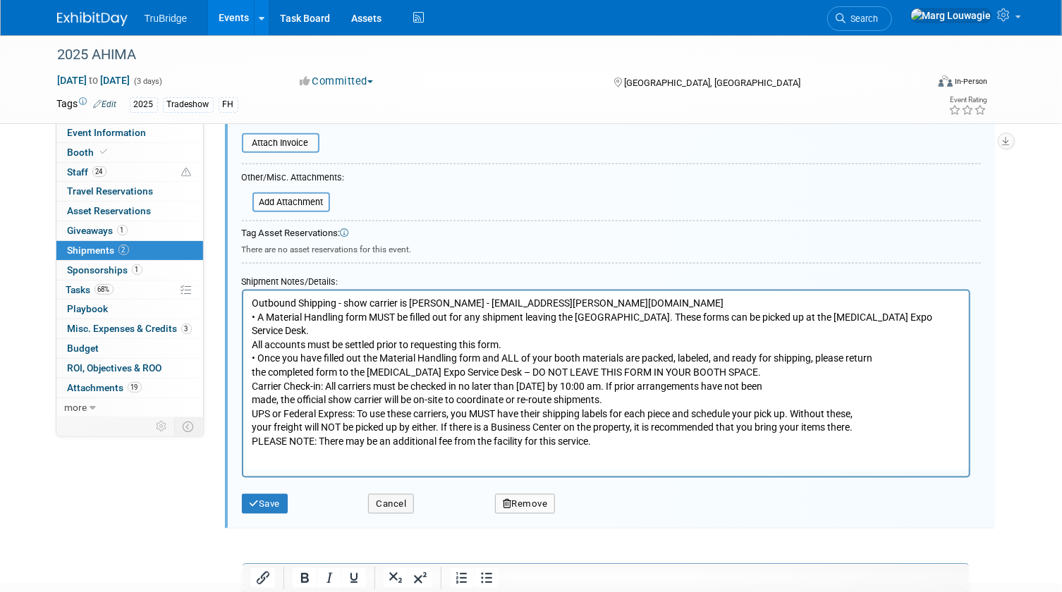
scroll to position [894, 0]
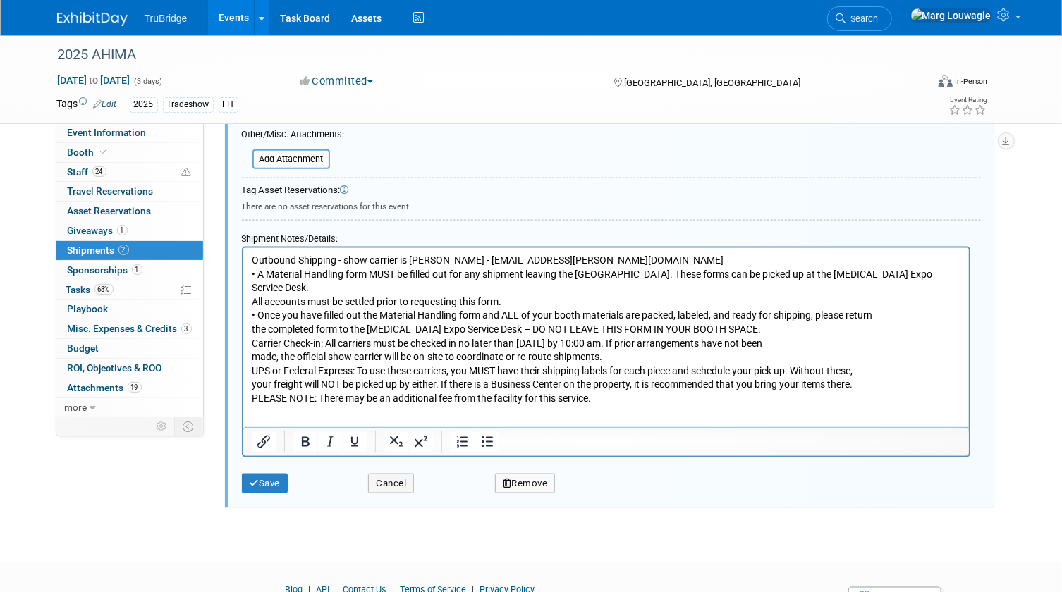
click at [296, 399] on html "Outbound Shipping - show carrier is [PERSON_NAME] - [EMAIL_ADDRESS][PERSON_NAME…" at bounding box center [606, 327] width 726 height 158
click at [626, 384] on p "Outbound Shipping - show carrier is [PERSON_NAME] - [EMAIL_ADDRESS][PERSON_NAME…" at bounding box center [605, 329] width 709 height 152
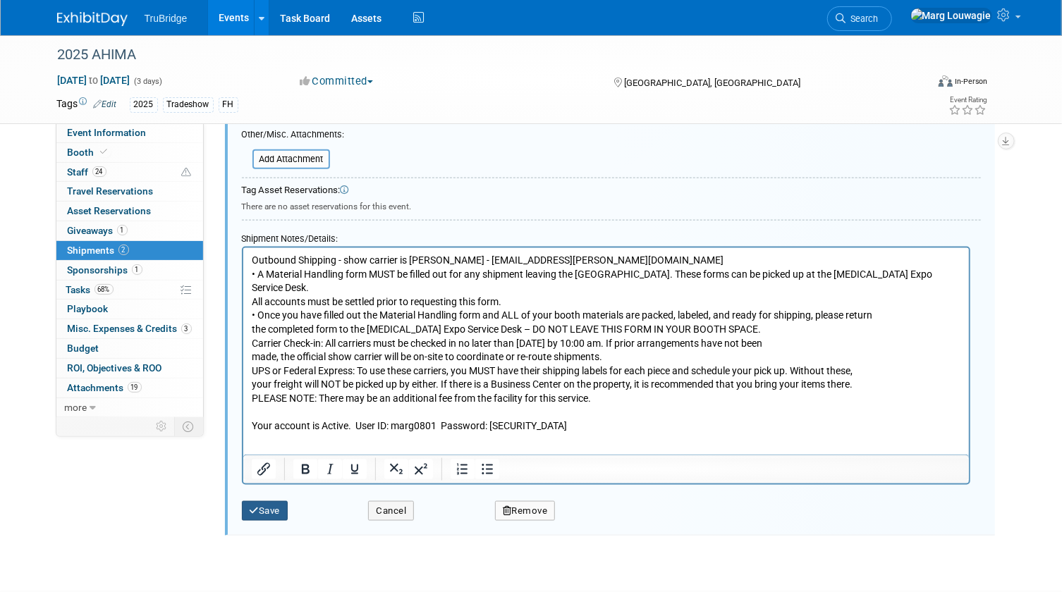
click at [281, 503] on button "Save" at bounding box center [265, 511] width 47 height 20
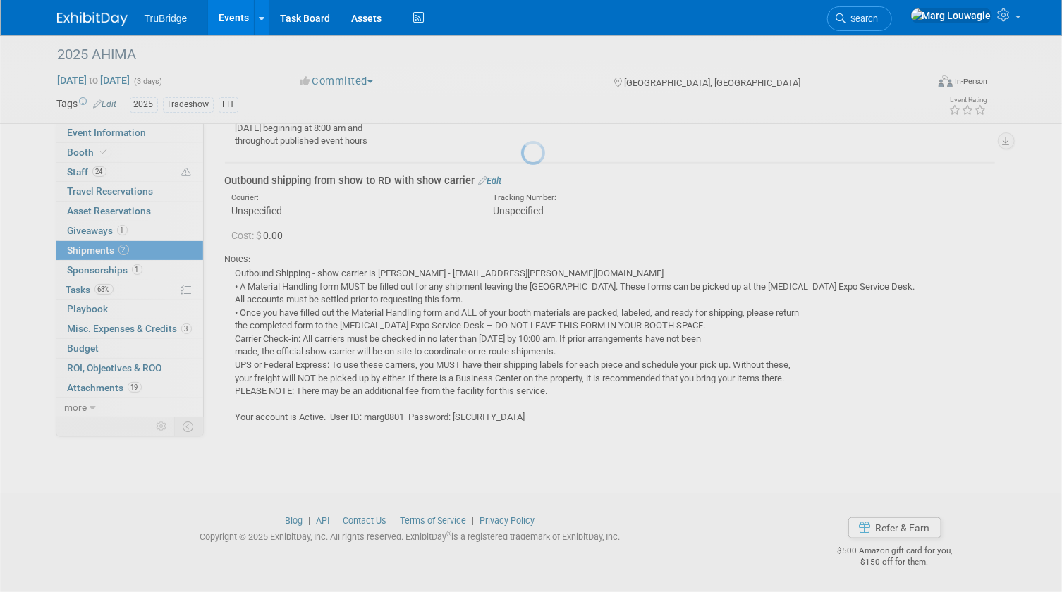
scroll to position [507, 0]
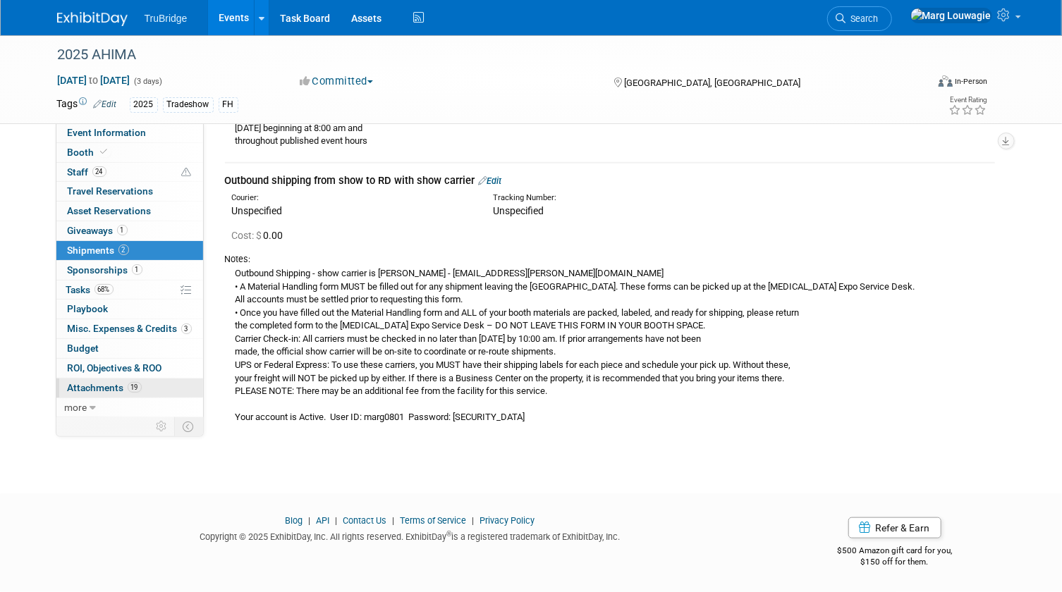
click at [97, 383] on span "Attachments 19" at bounding box center [105, 387] width 74 height 11
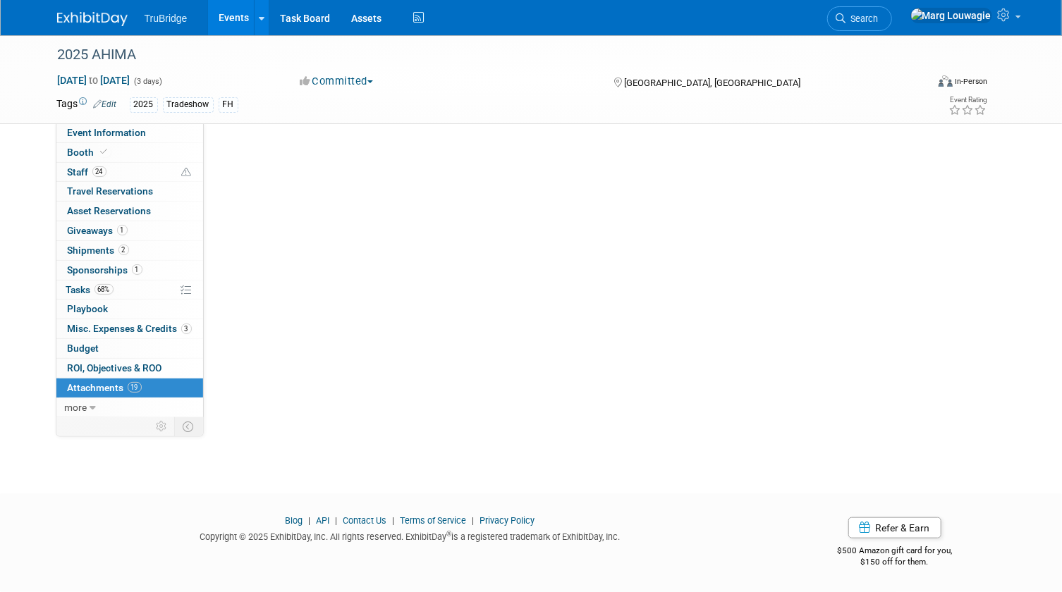
scroll to position [0, 0]
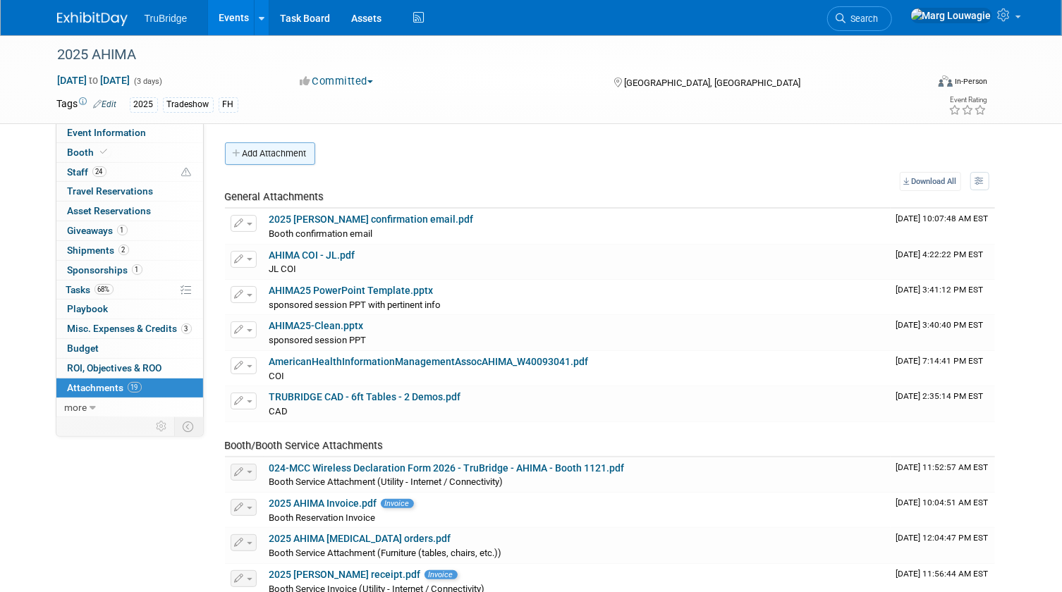
click at [293, 155] on button "Add Attachment" at bounding box center [270, 153] width 90 height 23
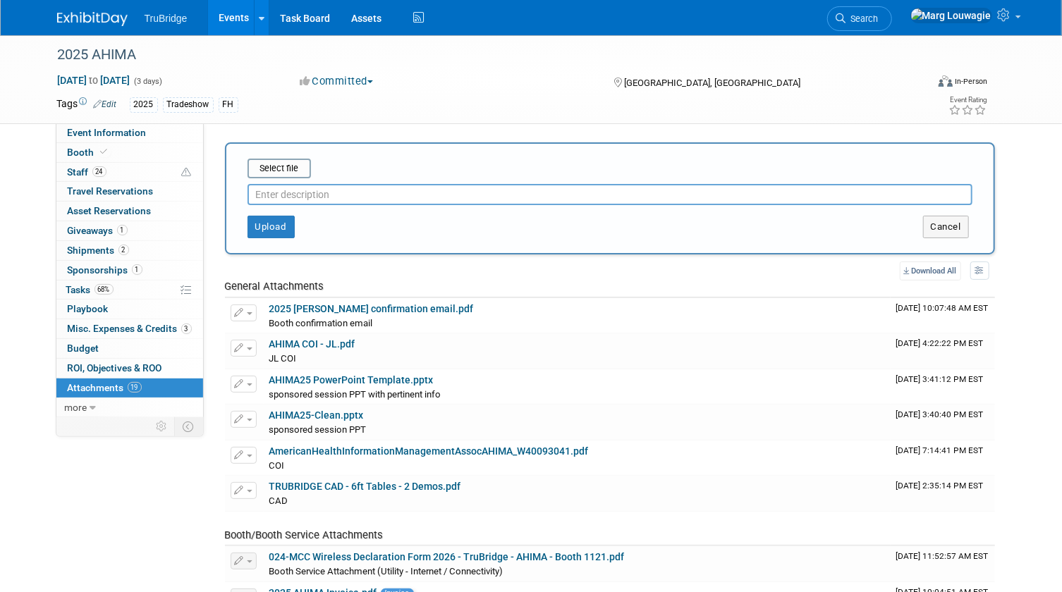
click at [300, 193] on input "text" at bounding box center [610, 194] width 725 height 21
type input "pre-attendee list"
click at [293, 169] on input "file" at bounding box center [226, 168] width 168 height 17
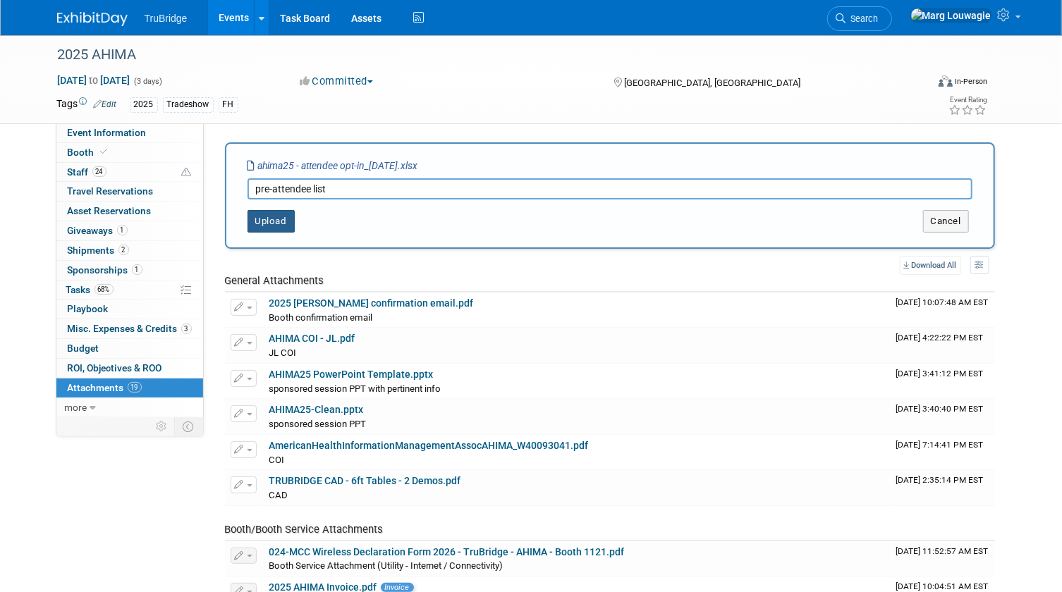
click at [278, 222] on button "Upload" at bounding box center [271, 221] width 47 height 23
